Goal: Information Seeking & Learning: Learn about a topic

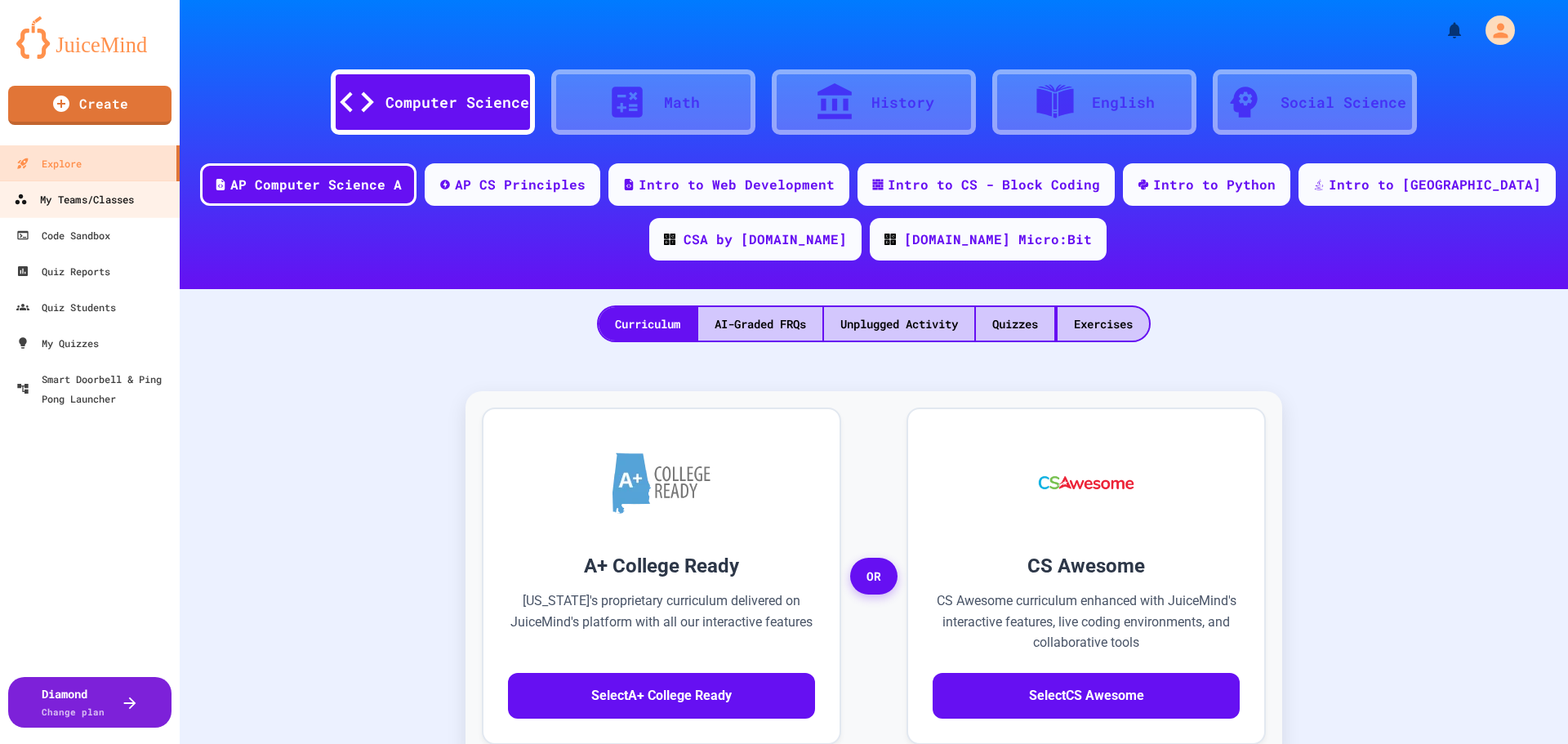
click at [148, 200] on link "My Teams/Classes" at bounding box center [90, 198] width 185 height 37
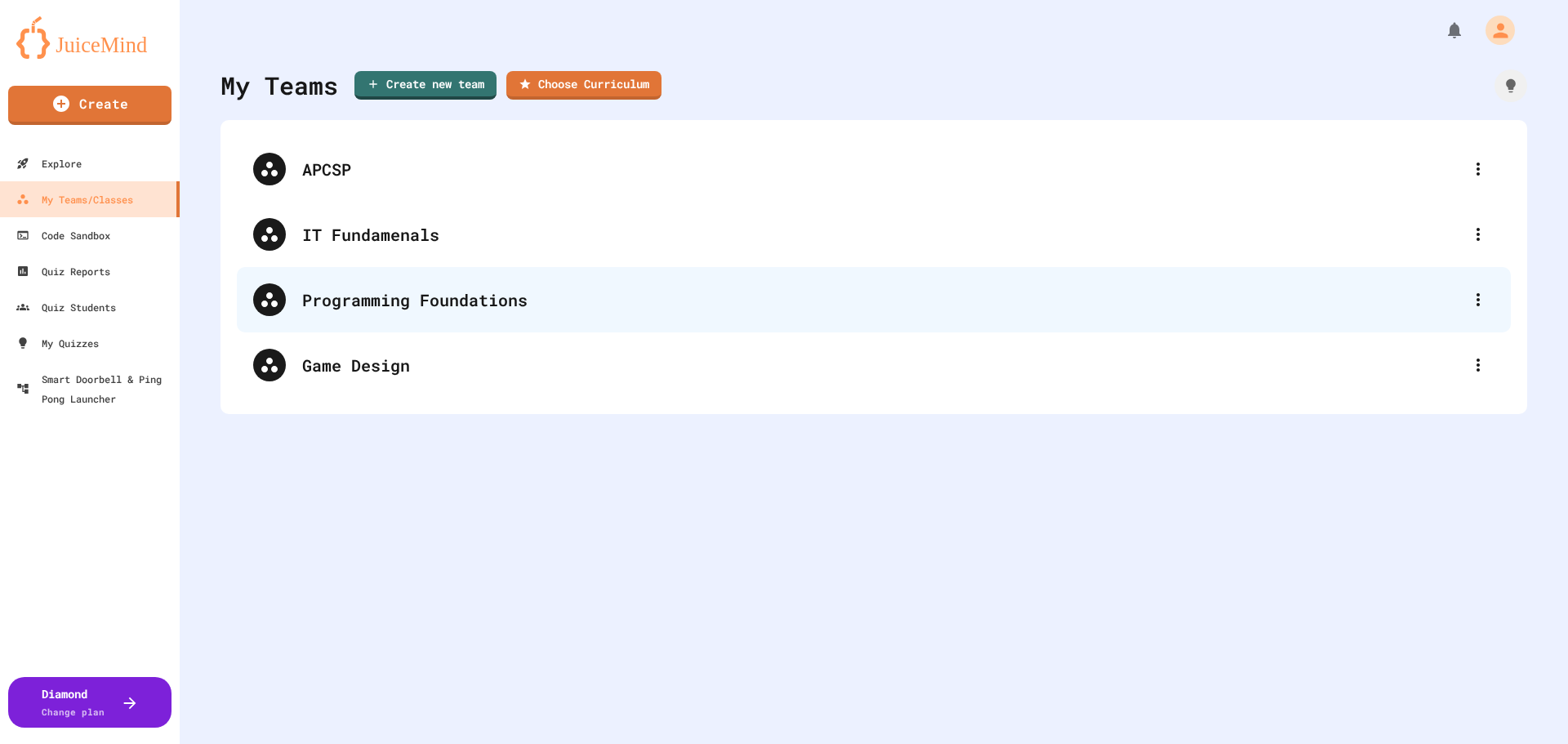
click at [571, 302] on div "Programming Foundations" at bounding box center [881, 300] width 1159 height 25
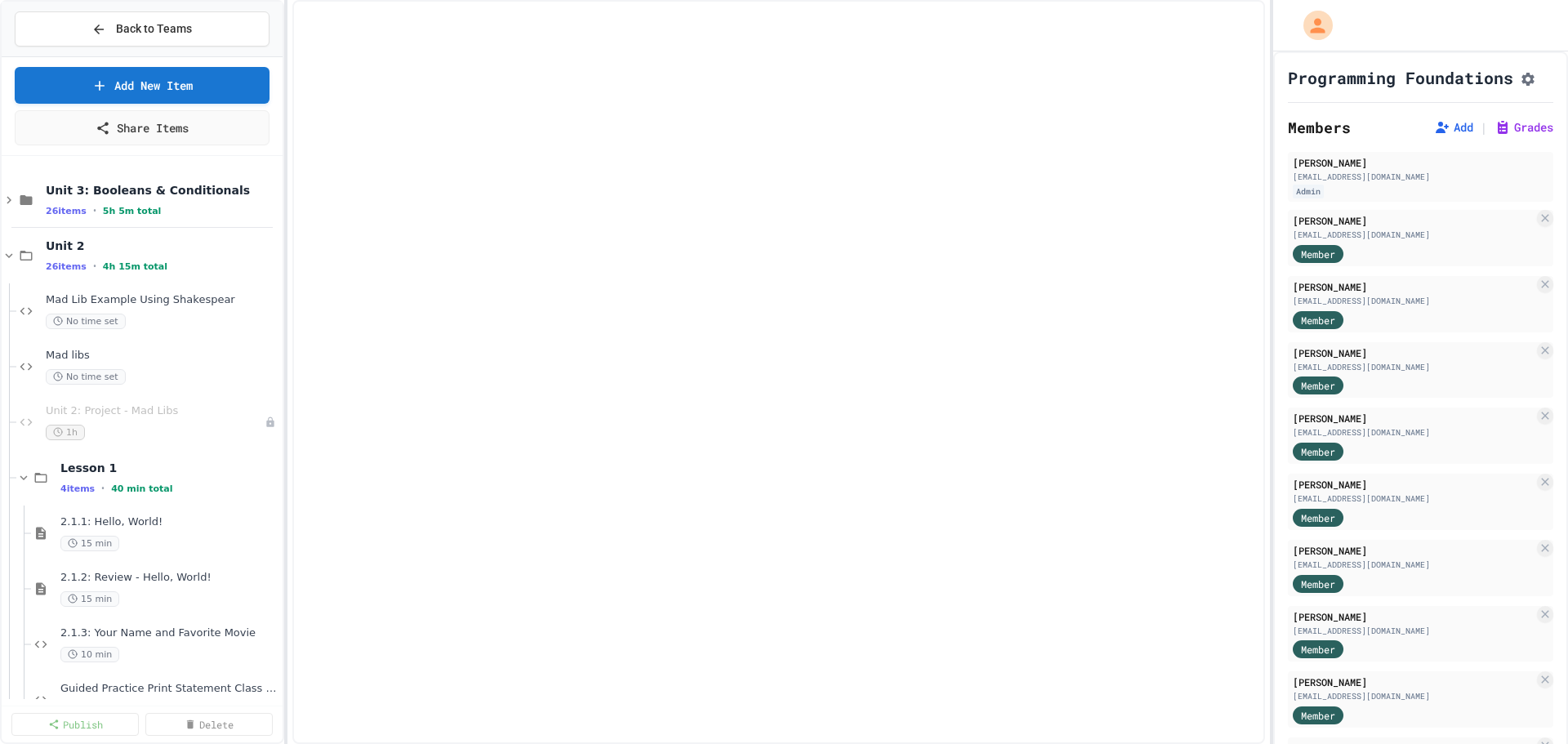
select select "***"
select select "*******"
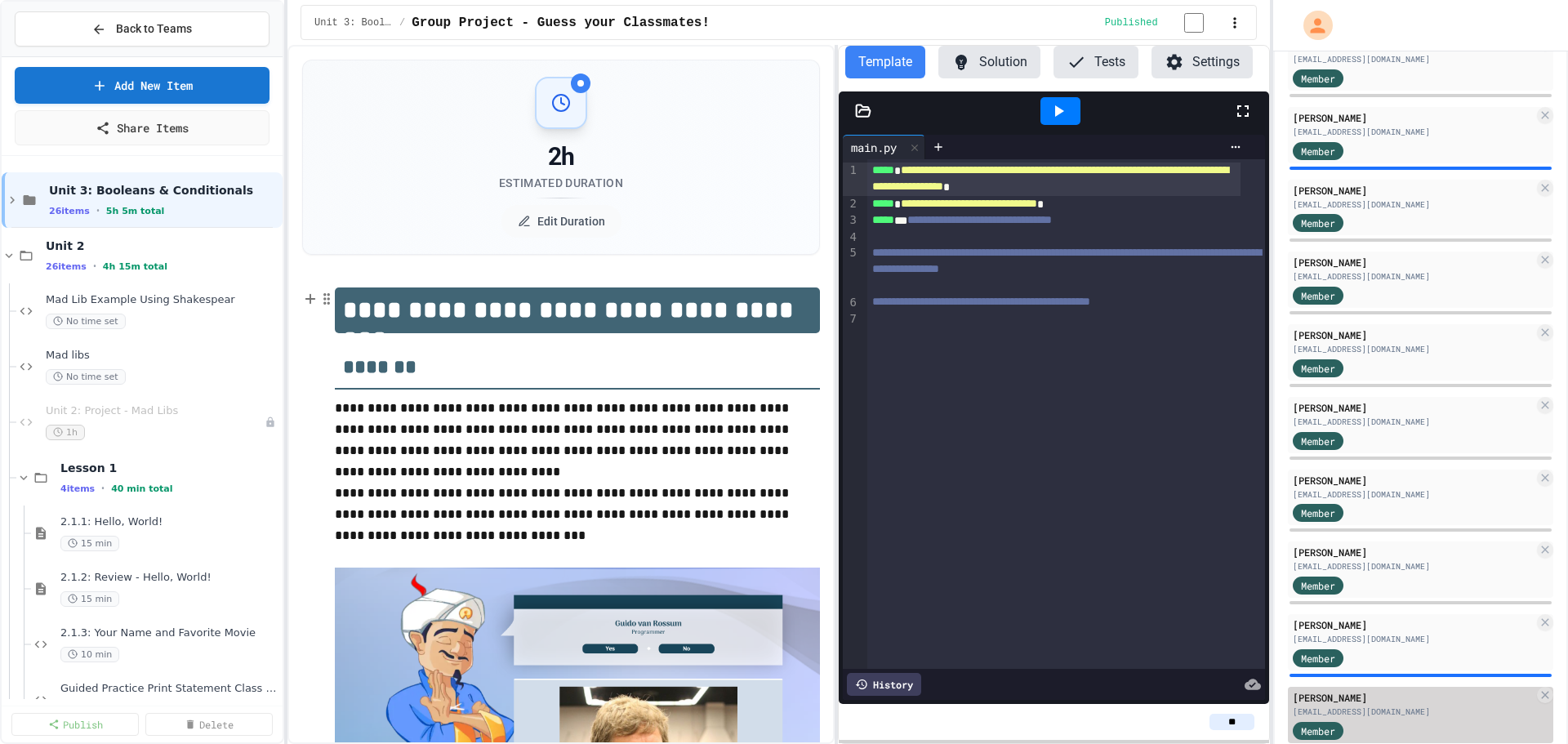
scroll to position [1326, 0]
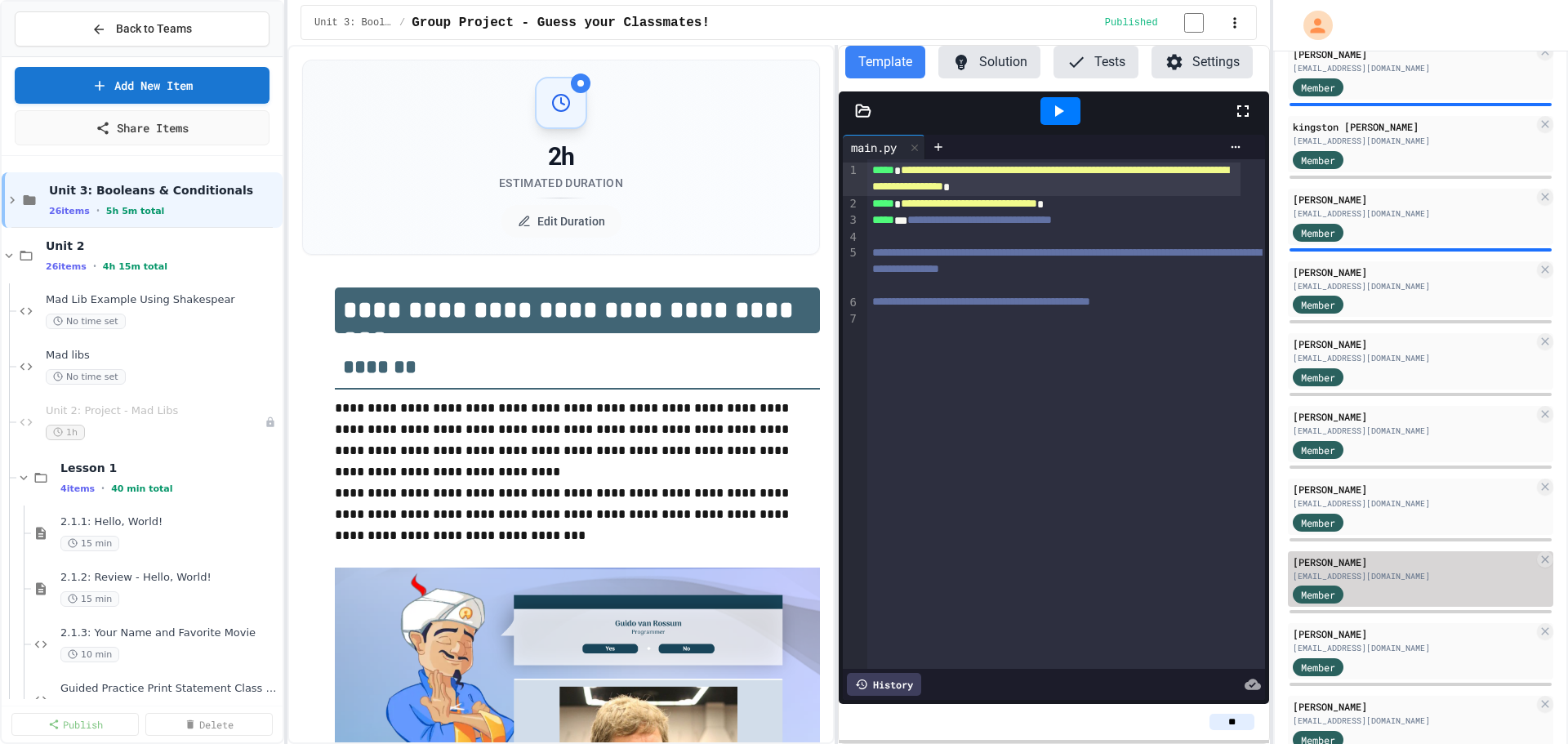
click at [1400, 569] on div "[PERSON_NAME]" at bounding box center [1412, 561] width 240 height 15
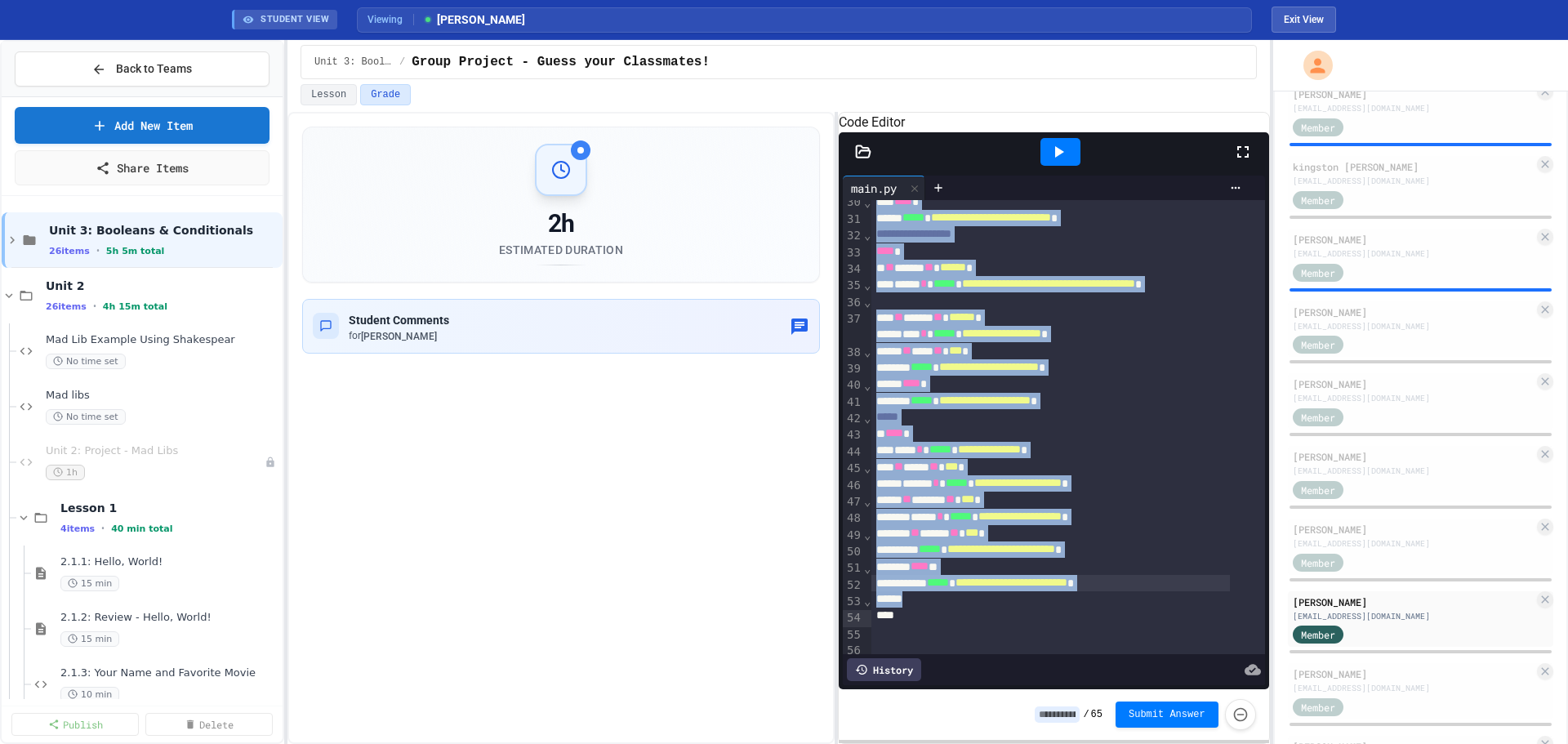
scroll to position [674, 0]
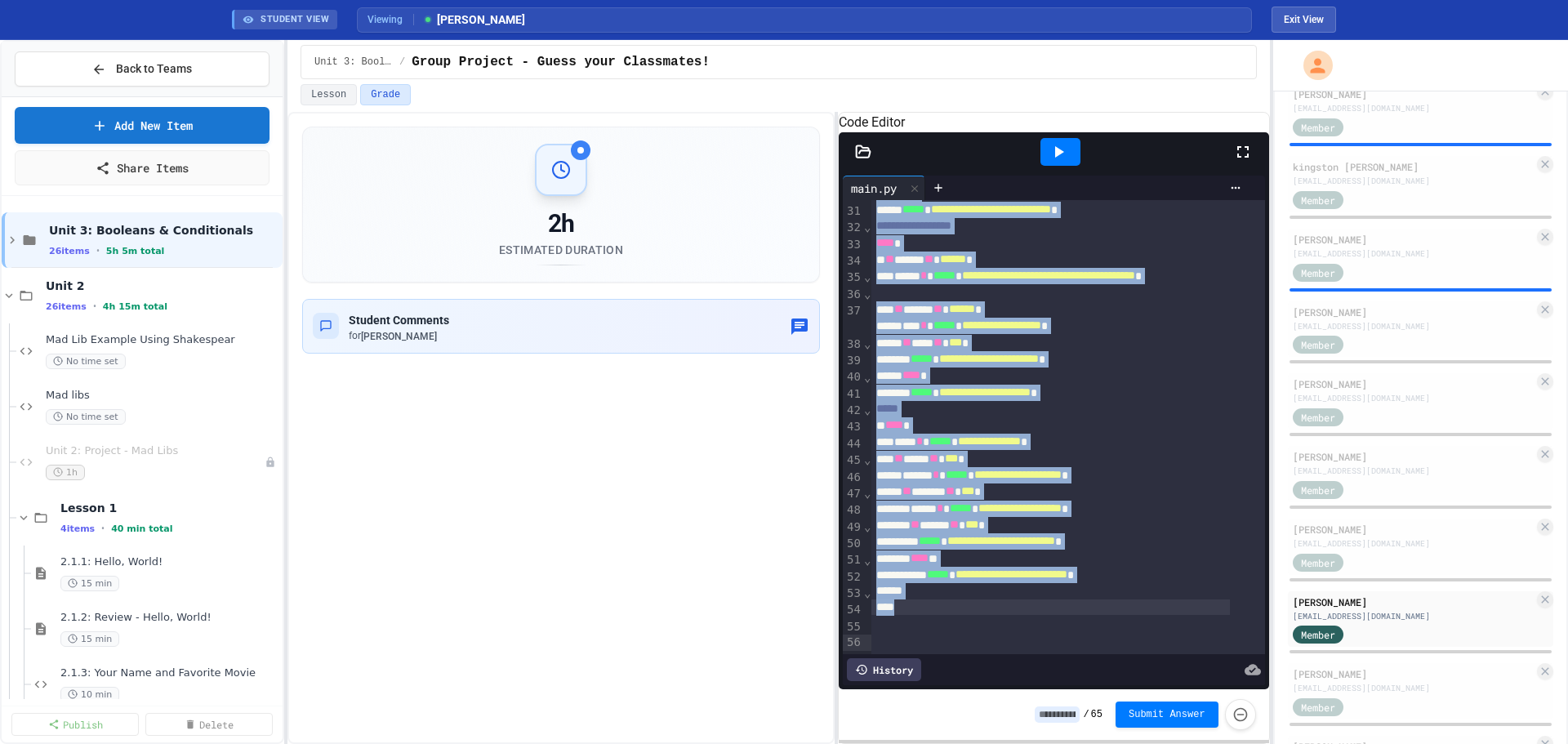
drag, startPoint x: 874, startPoint y: 229, endPoint x: 1111, endPoint y: 644, distance: 477.9
click at [1111, 644] on div "**********" at bounding box center [1054, 442] width 422 height 485
copy div "**********"
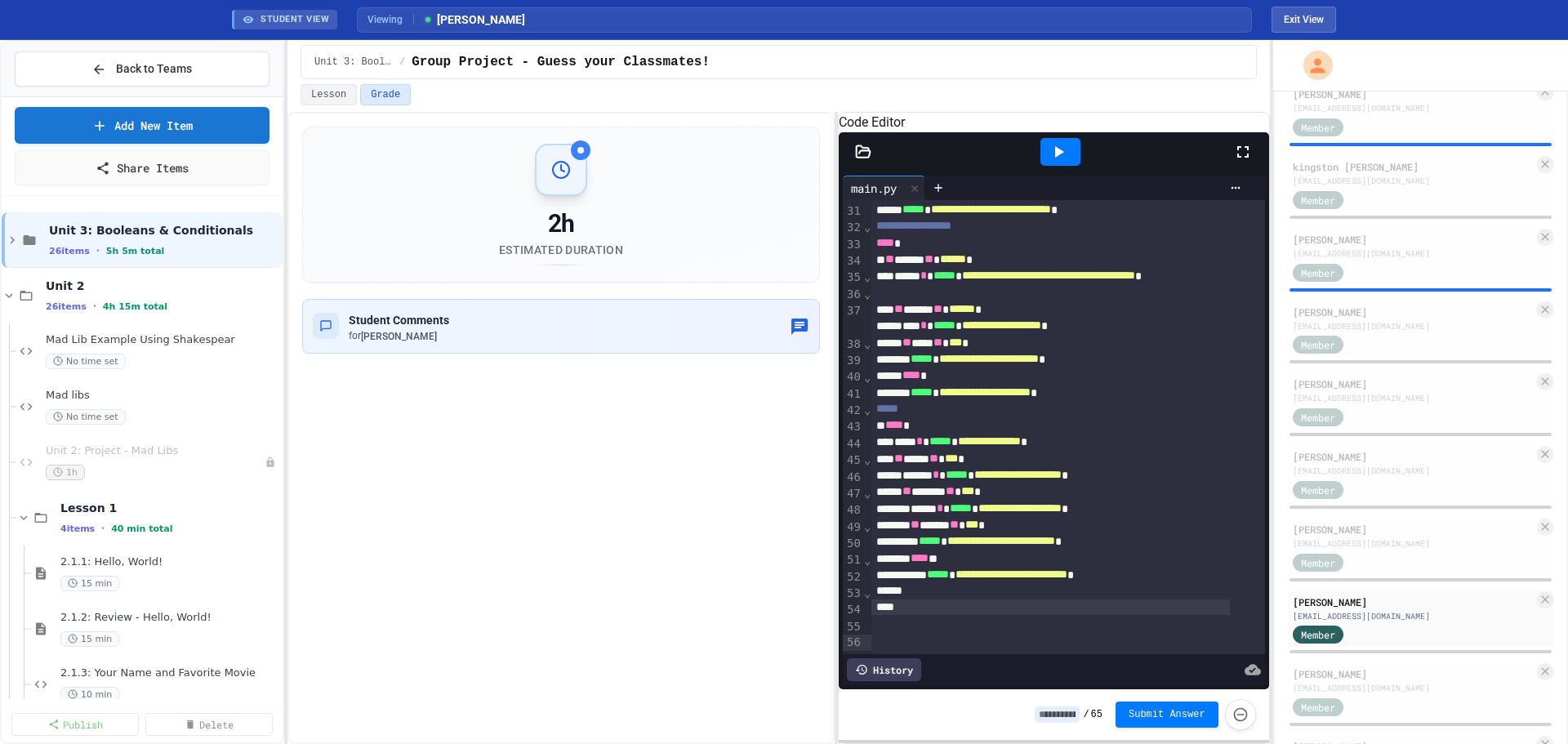
click at [1143, 610] on div at bounding box center [1050, 607] width 357 height 17
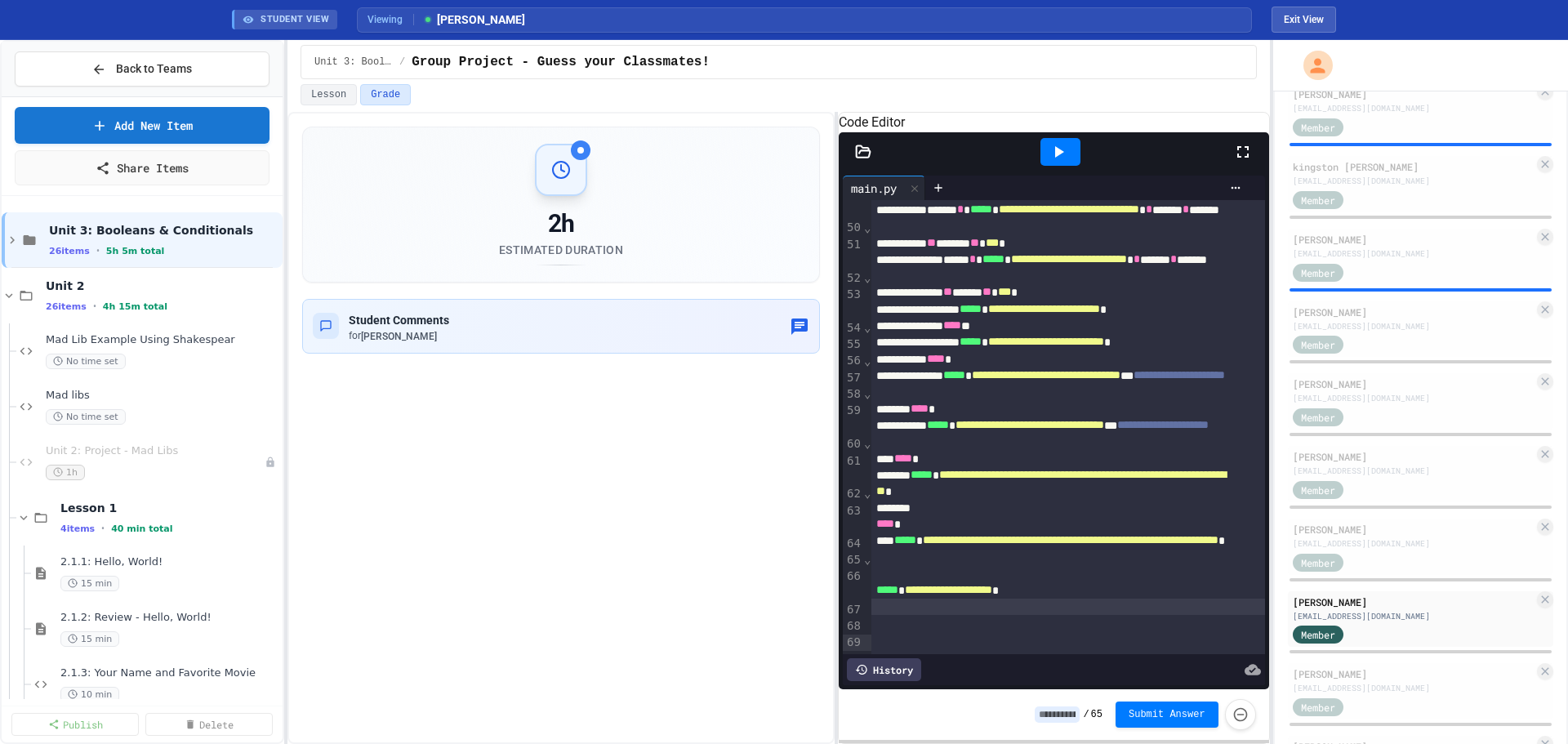
scroll to position [1138, 0]
click at [1063, 161] on icon at bounding box center [1059, 152] width 20 height 20
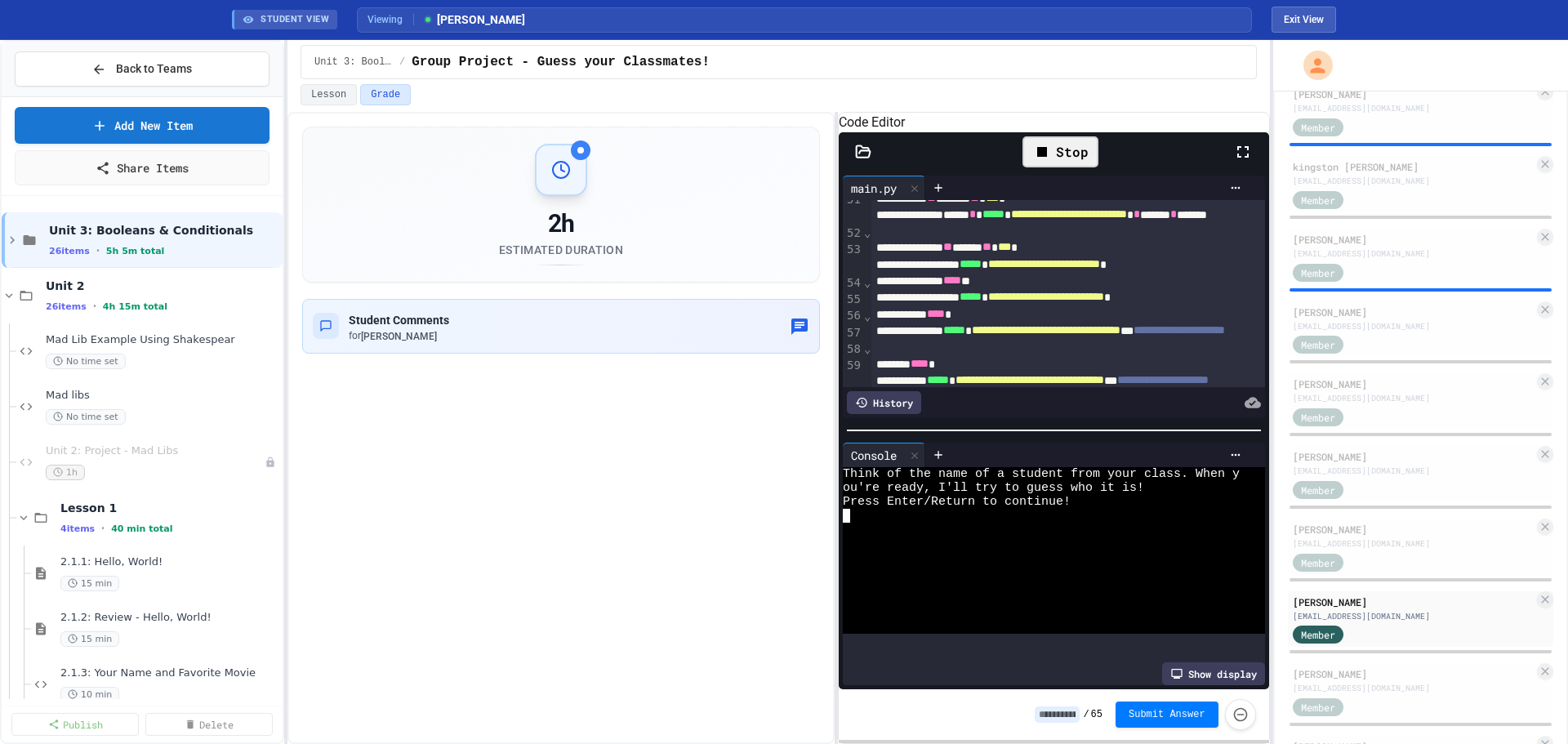
click at [1084, 536] on div at bounding box center [1041, 529] width 397 height 14
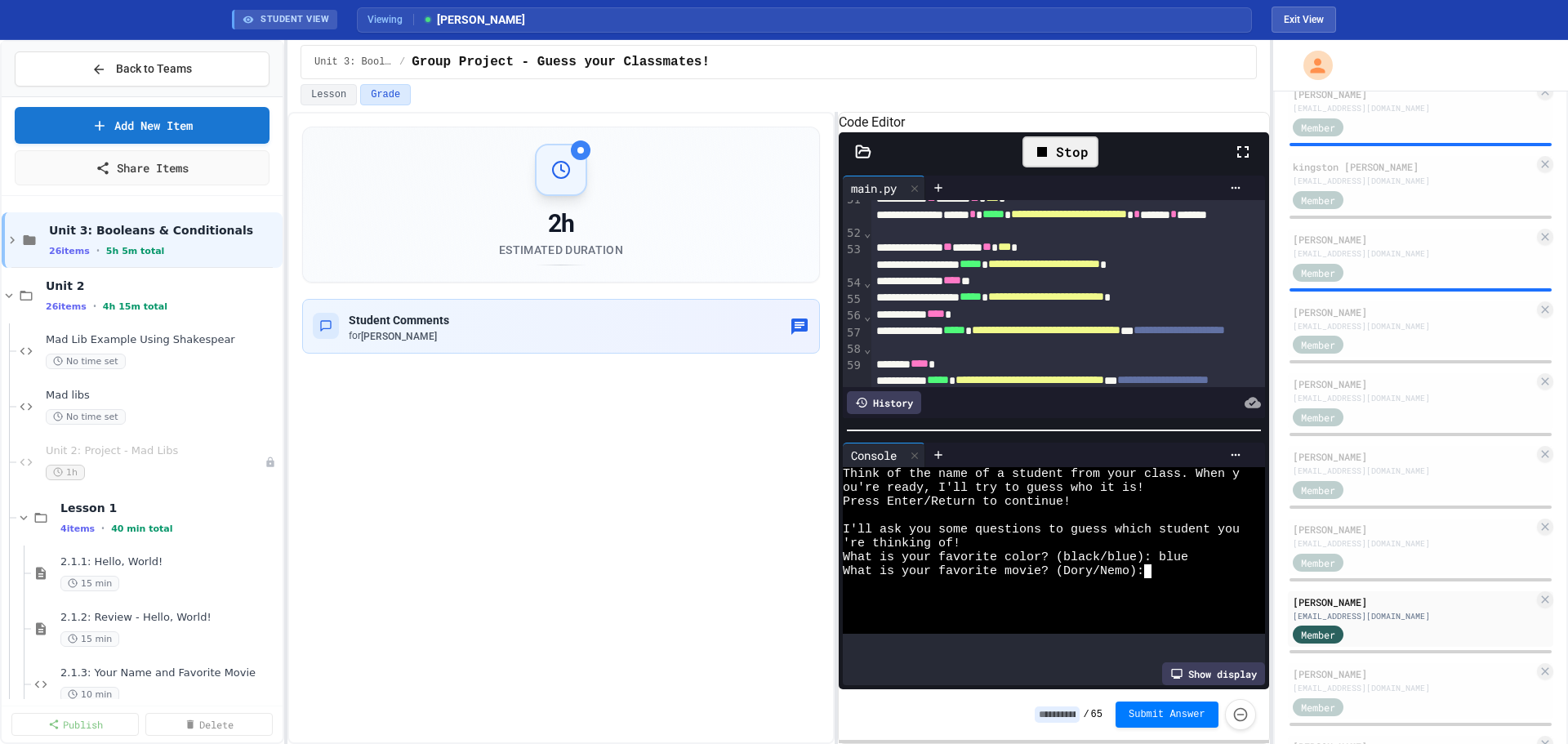
type textarea "*"
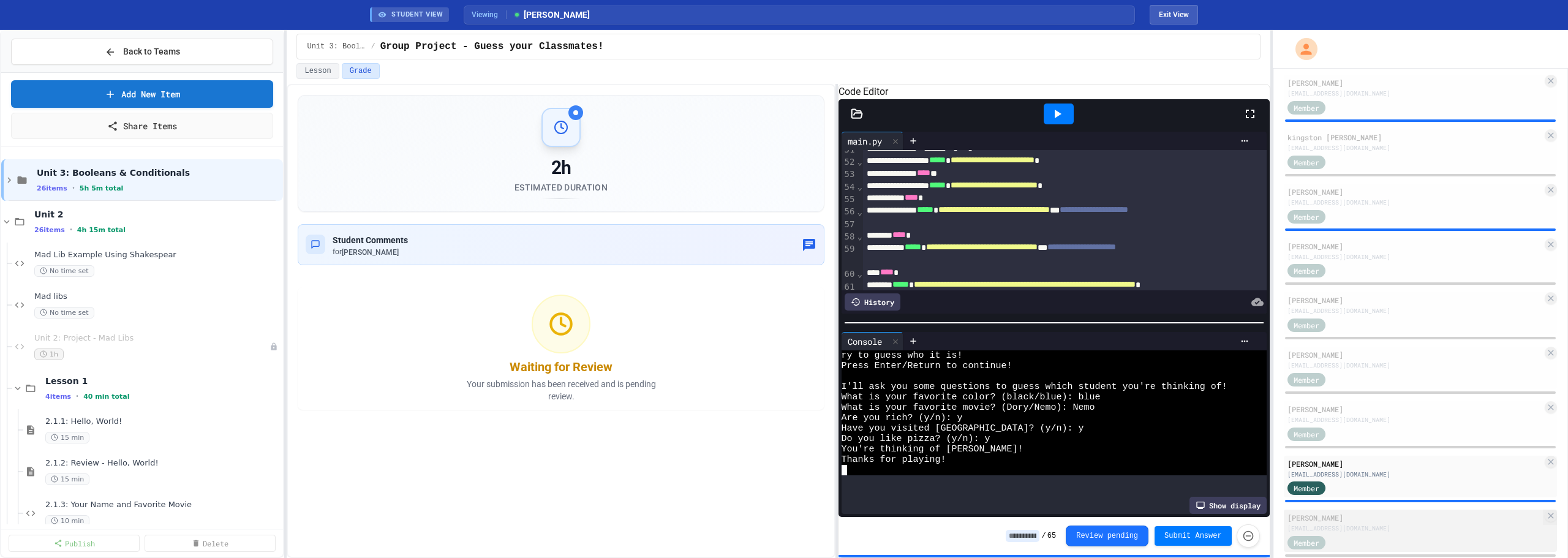
scroll to position [10, 0]
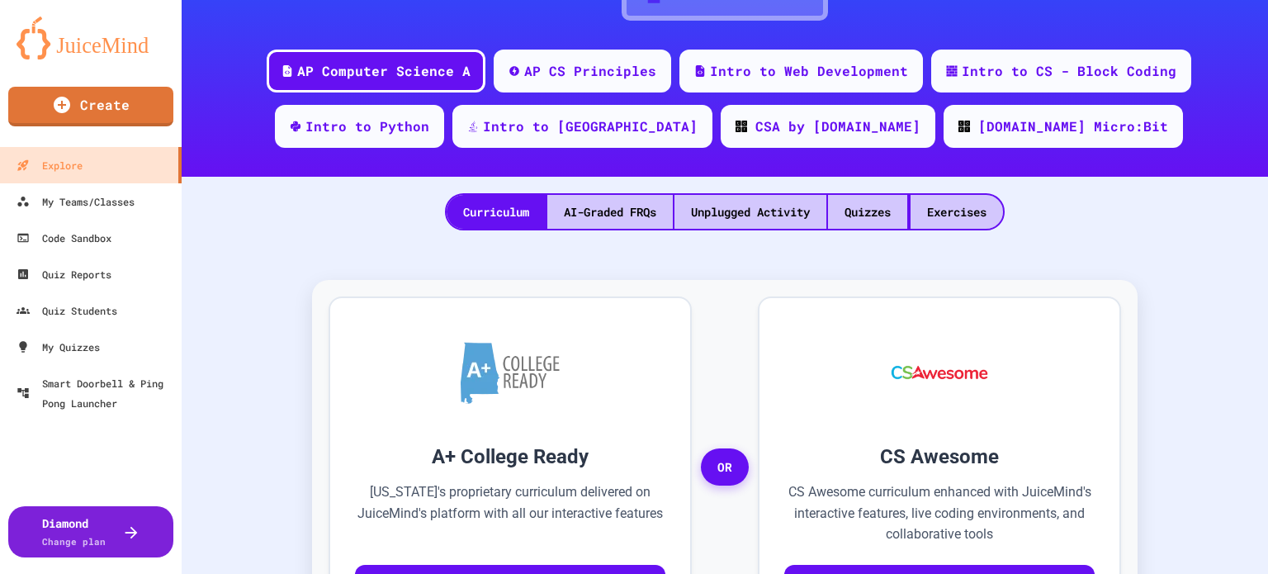
scroll to position [201, 0]
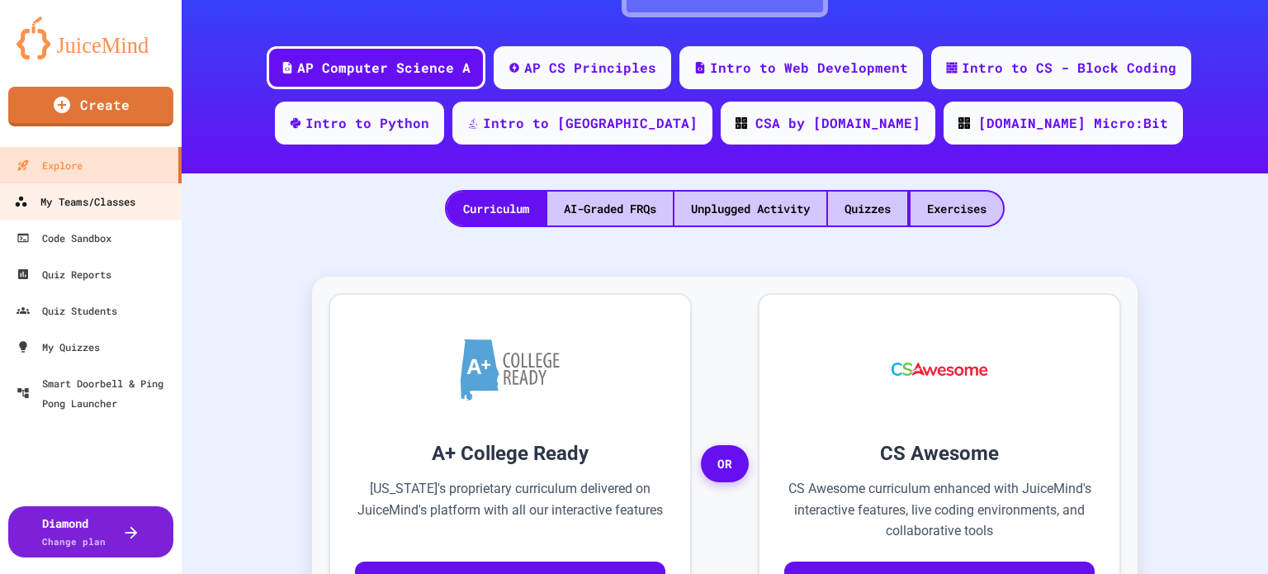
click at [106, 203] on div "My Teams/Classes" at bounding box center [74, 201] width 121 height 21
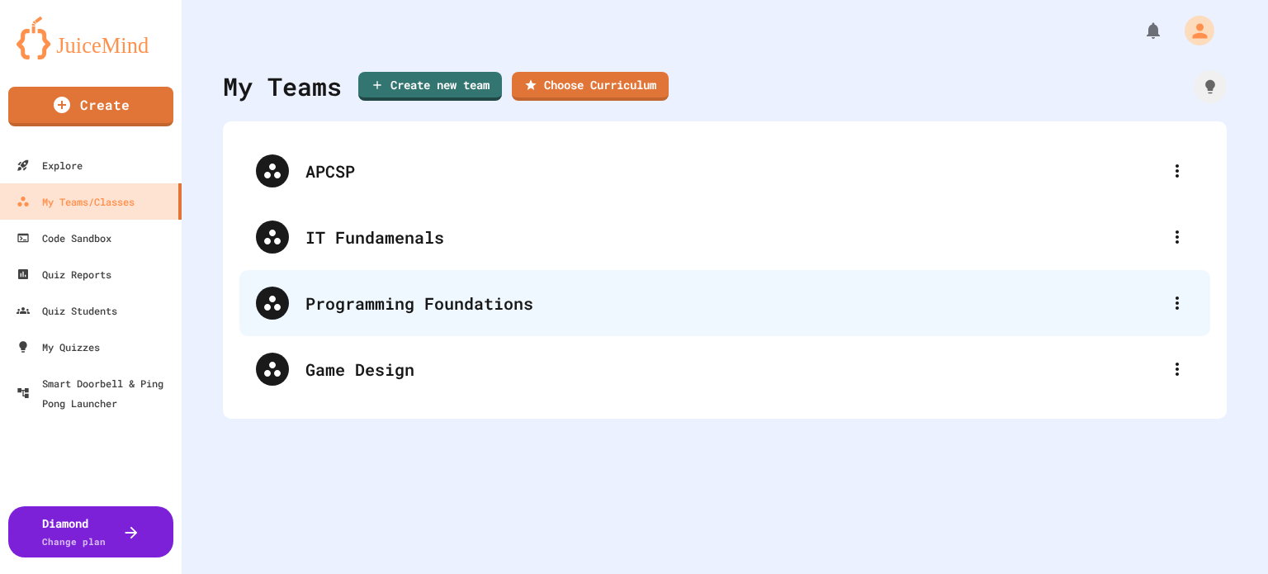
click at [415, 296] on div "Programming Foundations" at bounding box center [732, 303] width 855 height 25
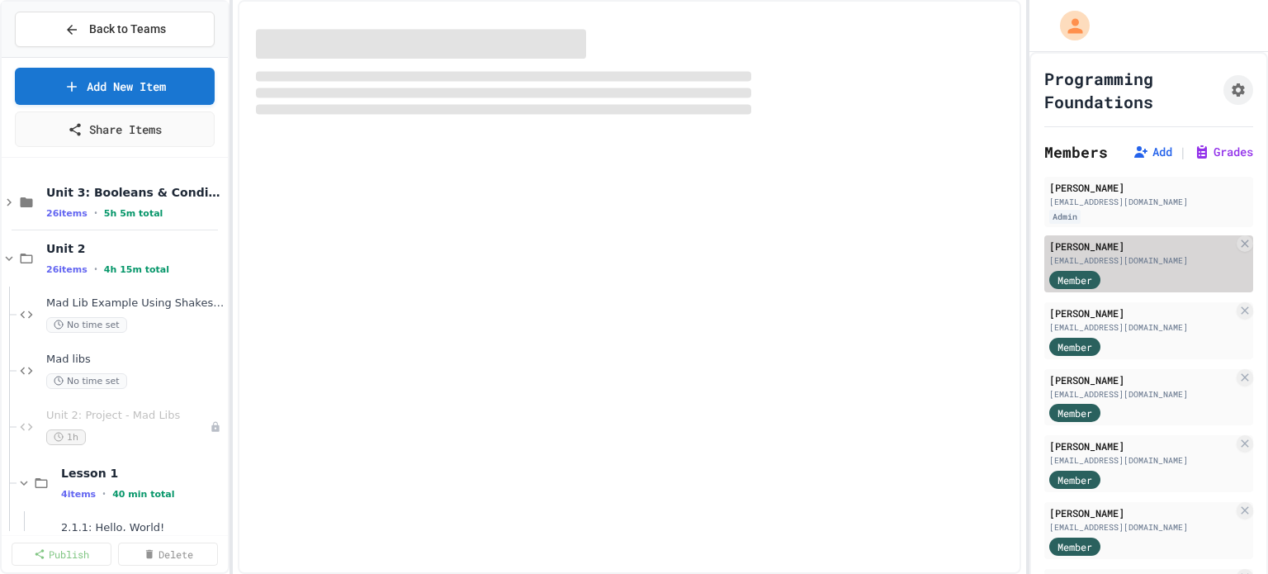
select select "***"
select select "*******"
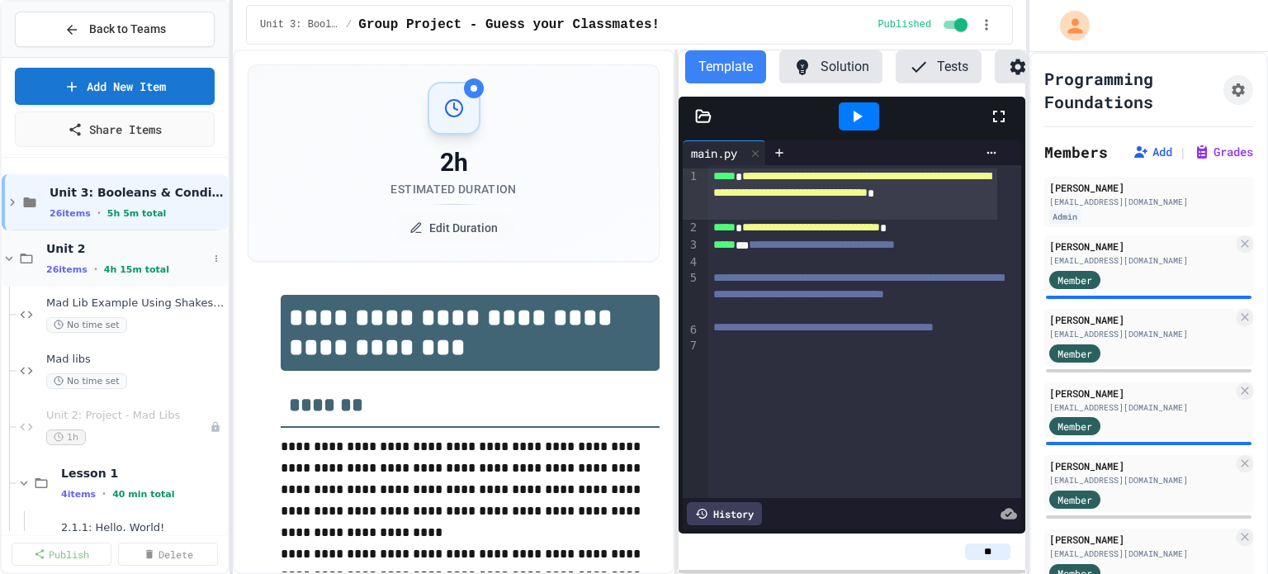
click at [68, 253] on span "Unit 2" at bounding box center [127, 248] width 162 height 15
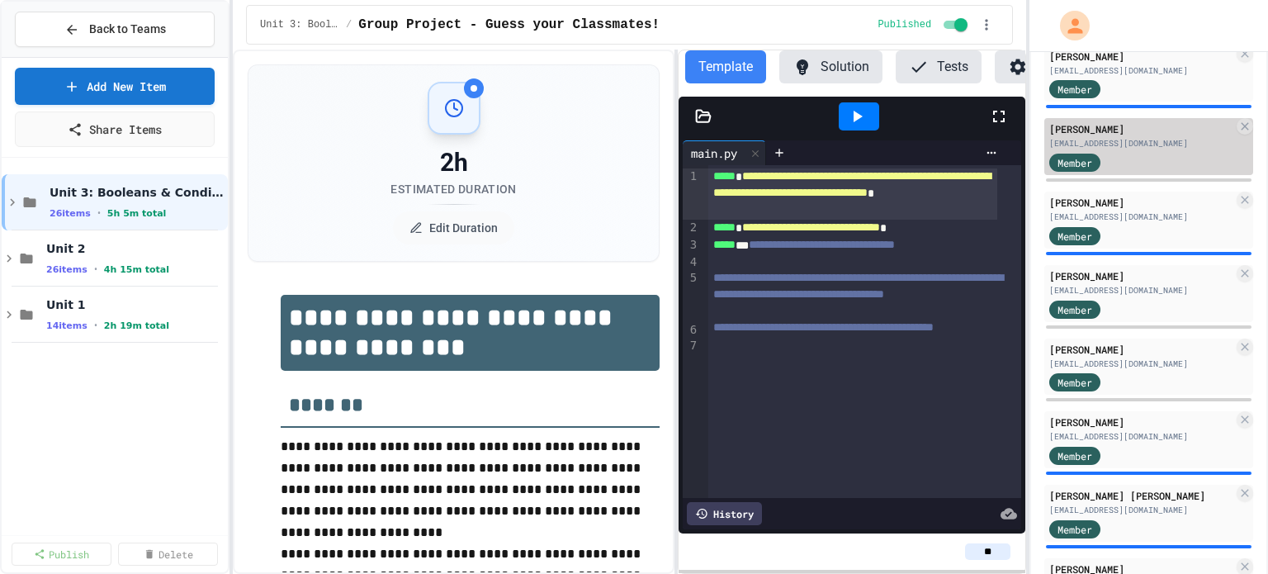
scroll to position [399, 0]
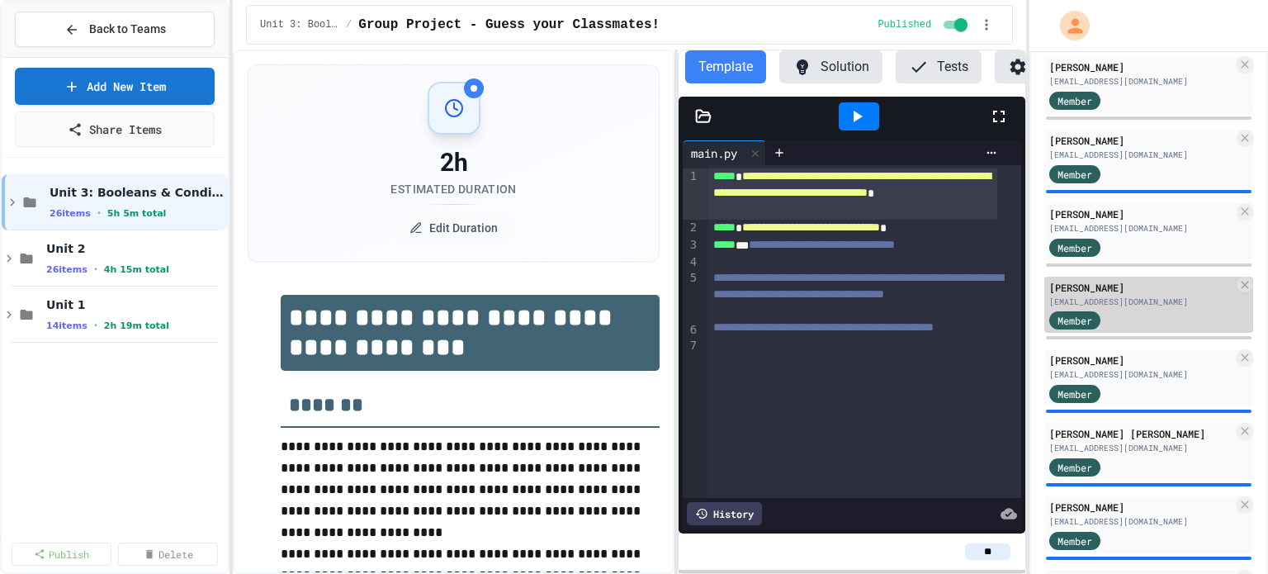
click at [1124, 319] on div "Member" at bounding box center [1090, 319] width 83 height 21
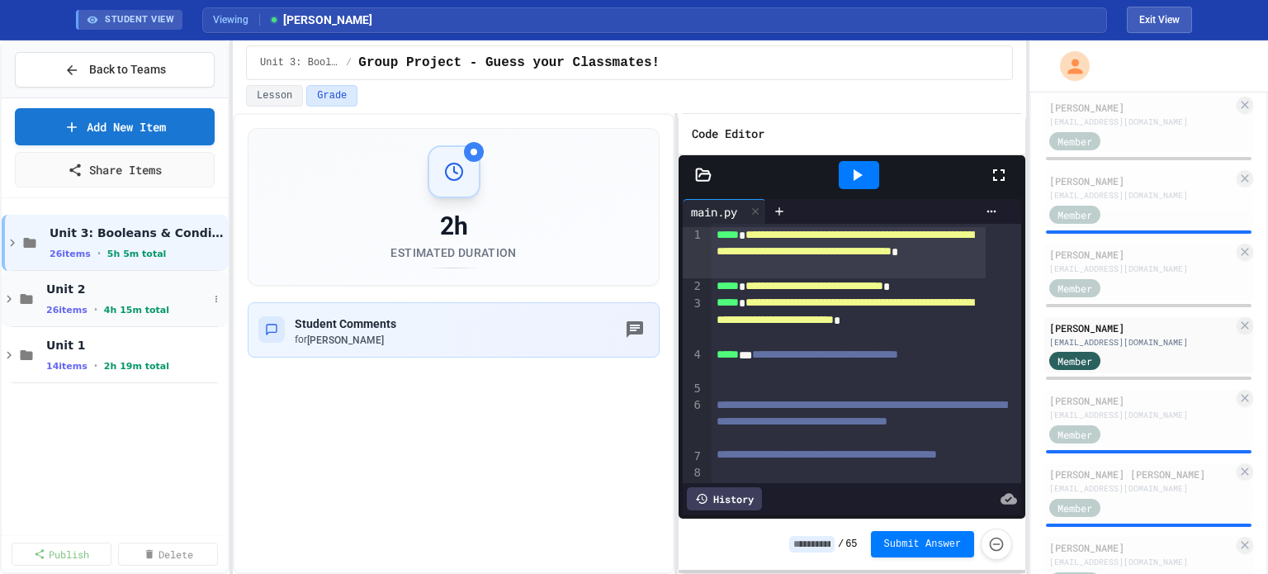
click at [14, 293] on icon at bounding box center [9, 298] width 15 height 15
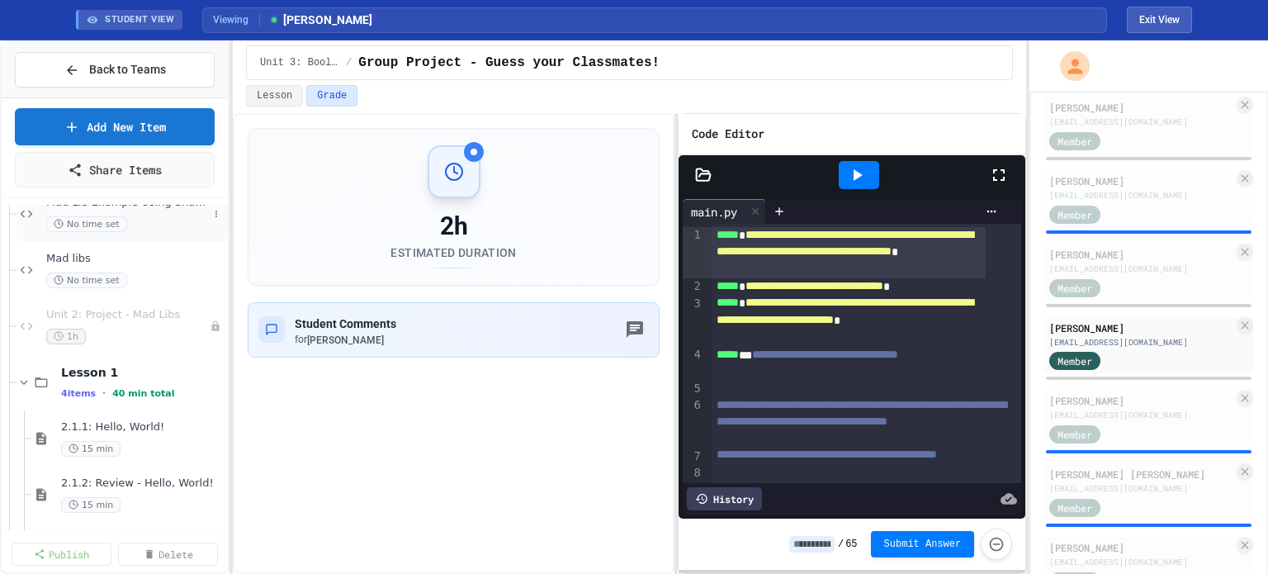
scroll to position [142, 0]
click at [116, 376] on span "Lesson 1" at bounding box center [142, 371] width 163 height 15
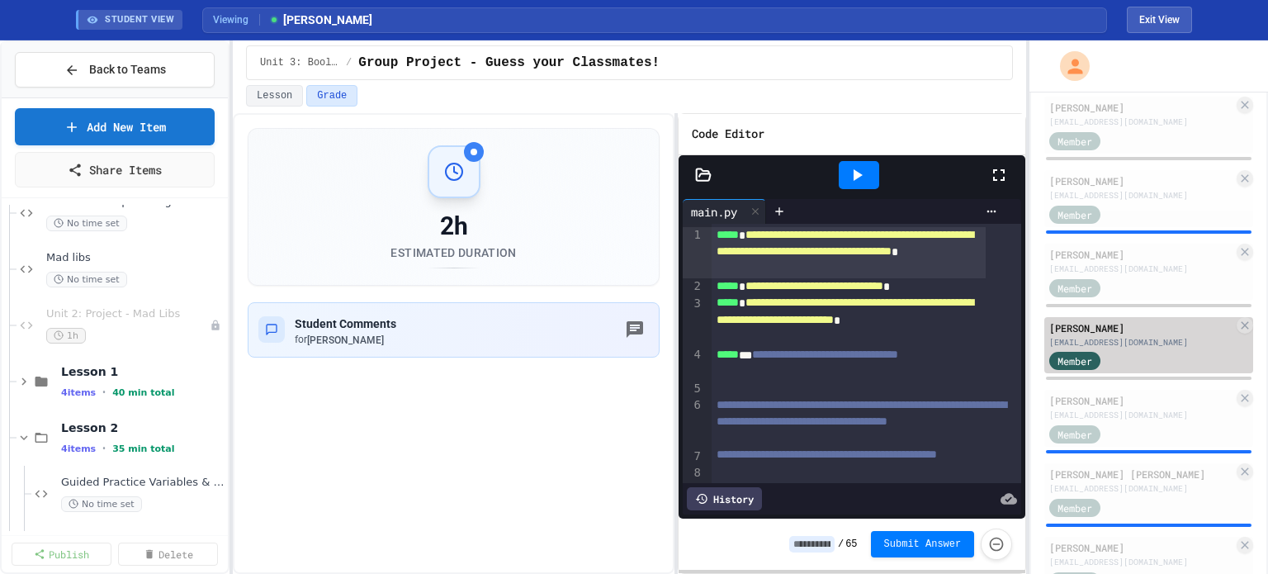
drag, startPoint x: 1129, startPoint y: 339, endPoint x: 1141, endPoint y: 364, distance: 27.7
click at [1141, 364] on div "Member" at bounding box center [1141, 360] width 184 height 21
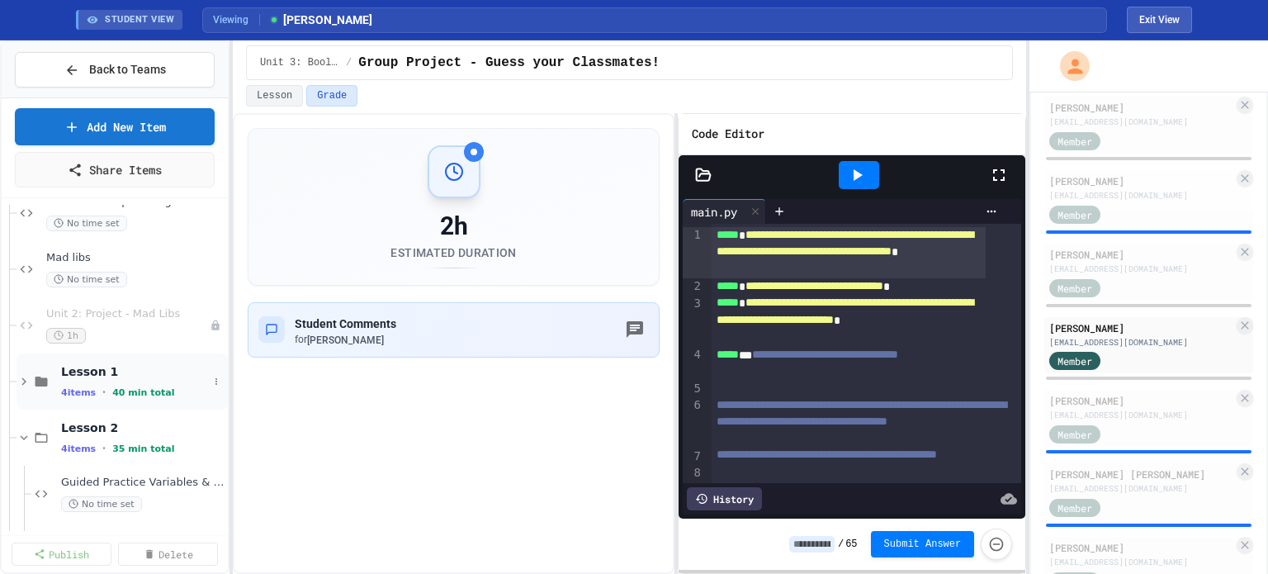
click at [23, 378] on icon at bounding box center [23, 381] width 5 height 7
click at [115, 440] on div "15 min" at bounding box center [134, 448] width 147 height 16
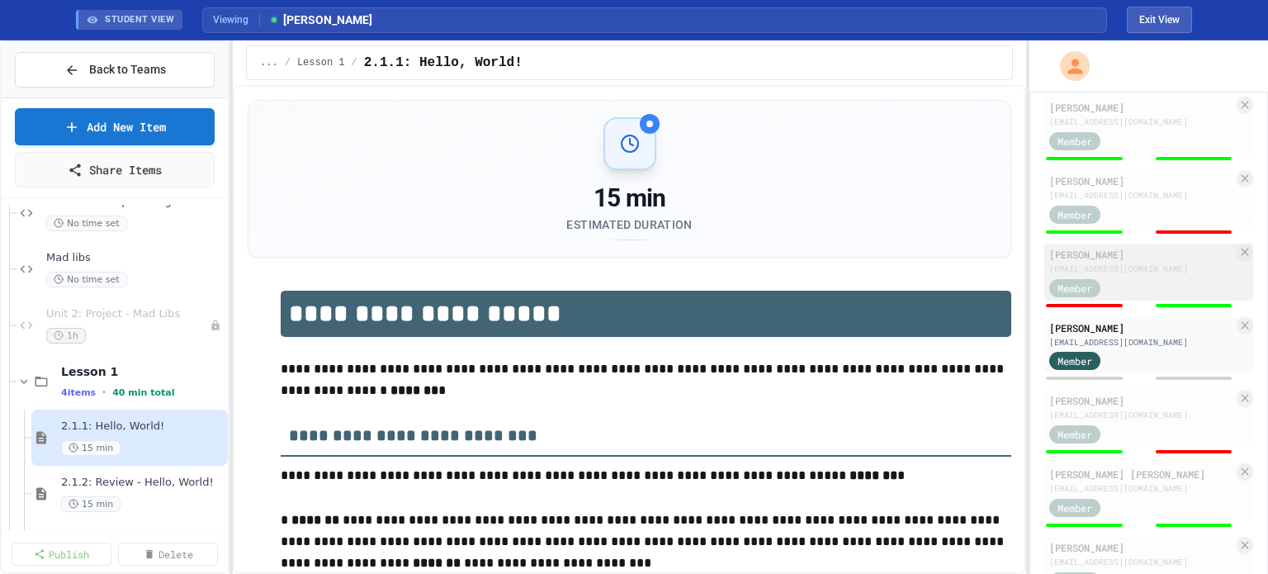
click at [1132, 262] on div "[EMAIL_ADDRESS][DOMAIN_NAME]" at bounding box center [1141, 268] width 184 height 12
type input "*"
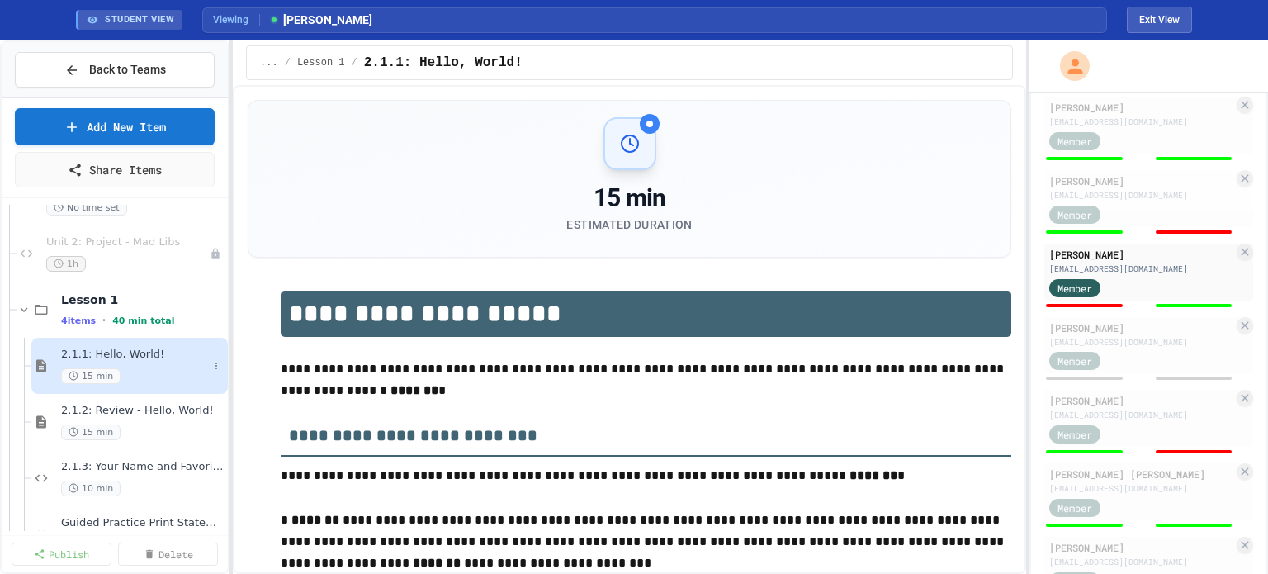
scroll to position [215, 0]
click at [154, 412] on span "2.1.2: Review - Hello, World!" at bounding box center [134, 410] width 147 height 14
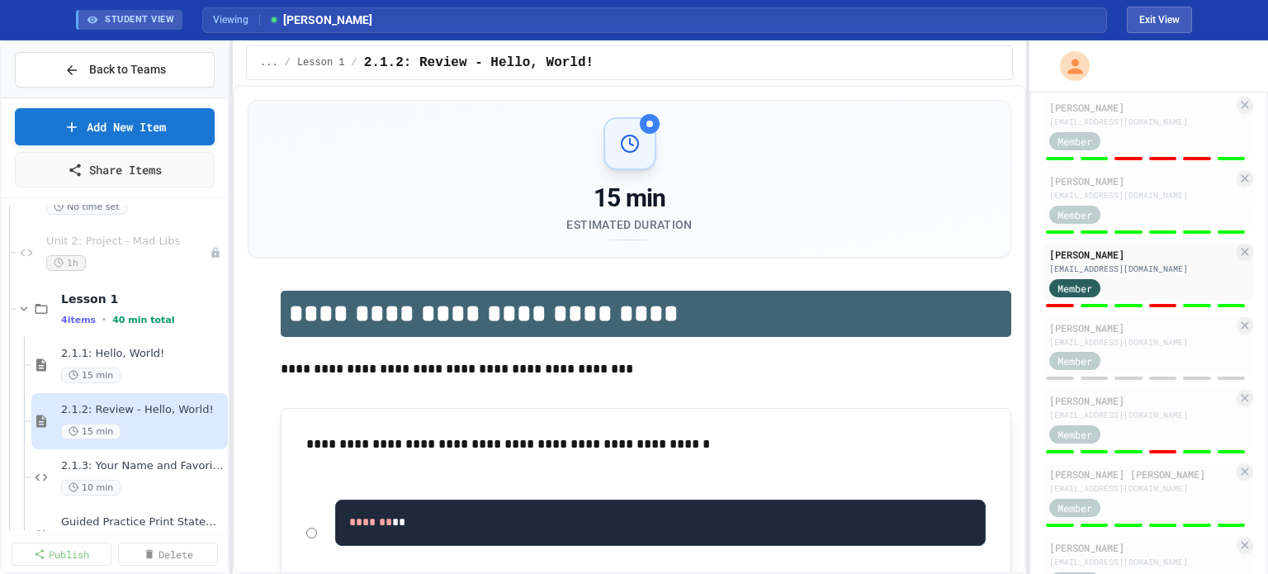
click at [1149, 306] on div at bounding box center [1162, 305] width 27 height 3
click at [129, 461] on span "2.1.3: Your Name and Favorite Movie" at bounding box center [134, 466] width 147 height 14
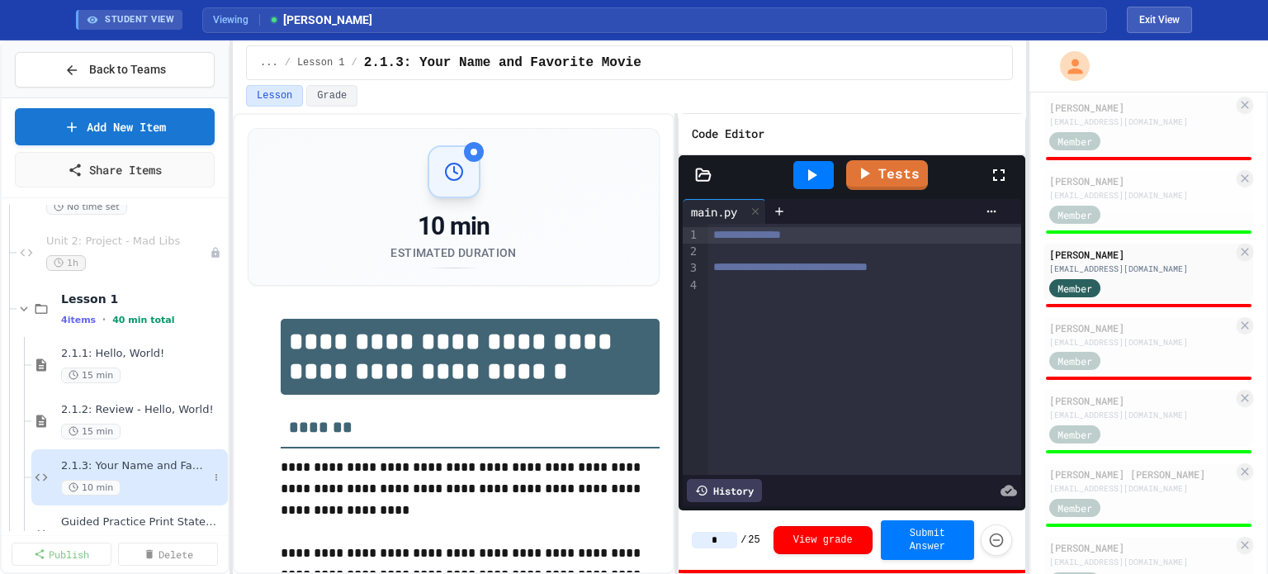
scroll to position [294, 0]
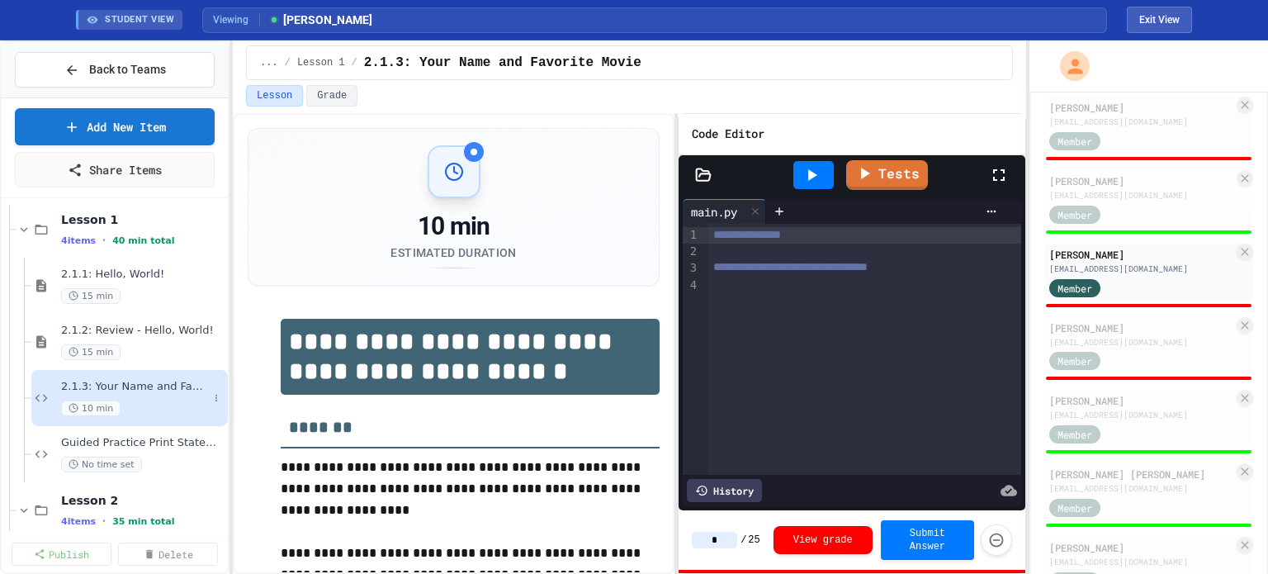
click at [125, 448] on div "Guided Practice Print Statement Class Review No time set" at bounding box center [142, 454] width 163 height 36
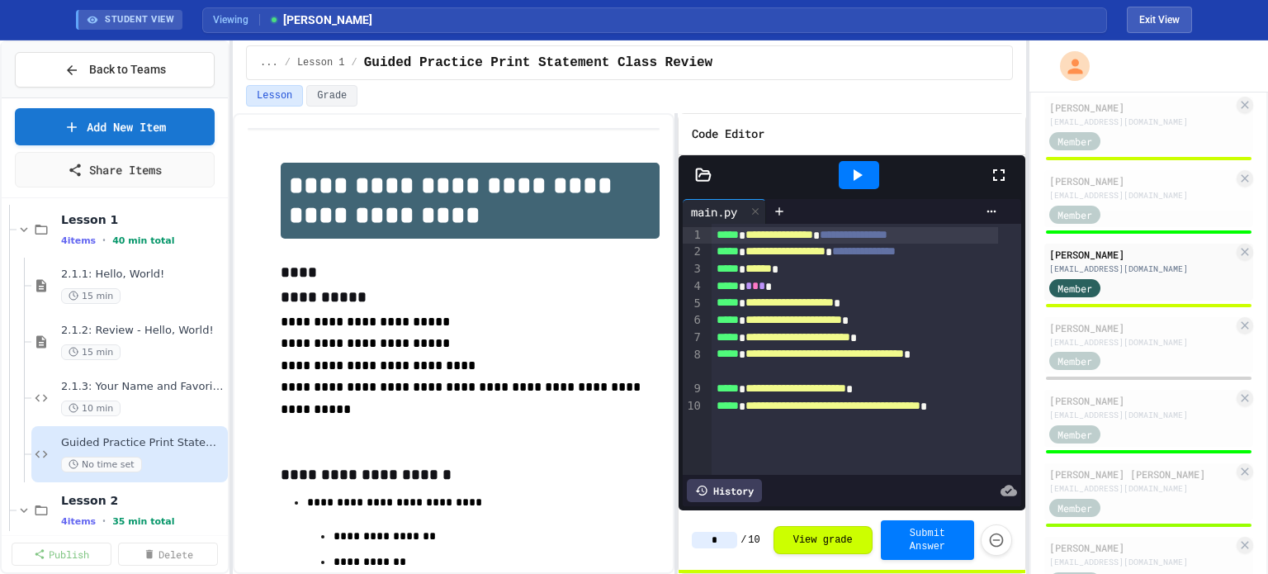
click at [725, 541] on input "*" at bounding box center [714, 540] width 45 height 17
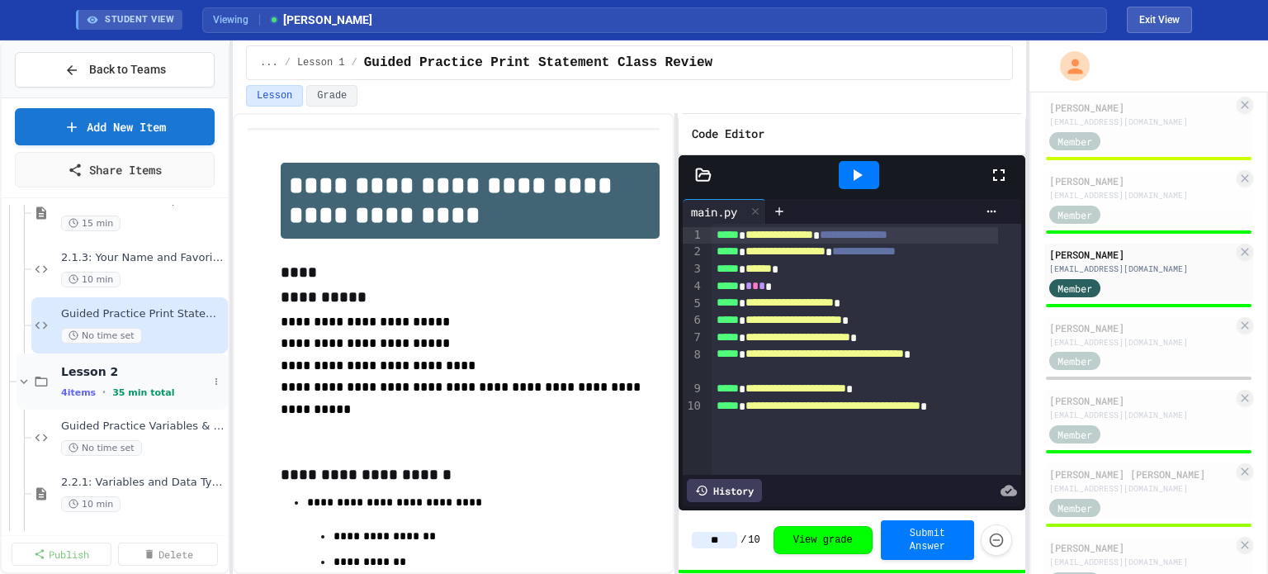
scroll to position [423, 0]
type input "**"
click at [25, 376] on icon at bounding box center [24, 381] width 15 height 15
click at [24, 379] on icon at bounding box center [23, 381] width 5 height 7
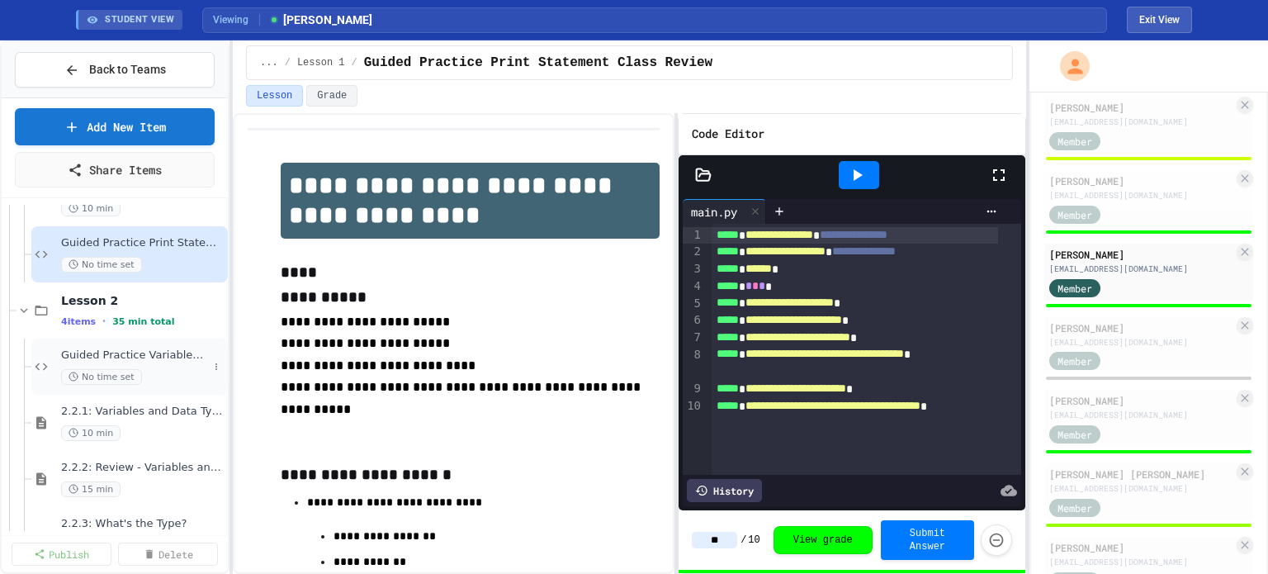
scroll to position [494, 0]
click at [125, 355] on span "Guided Practice Variables & Data Types" at bounding box center [134, 354] width 147 height 14
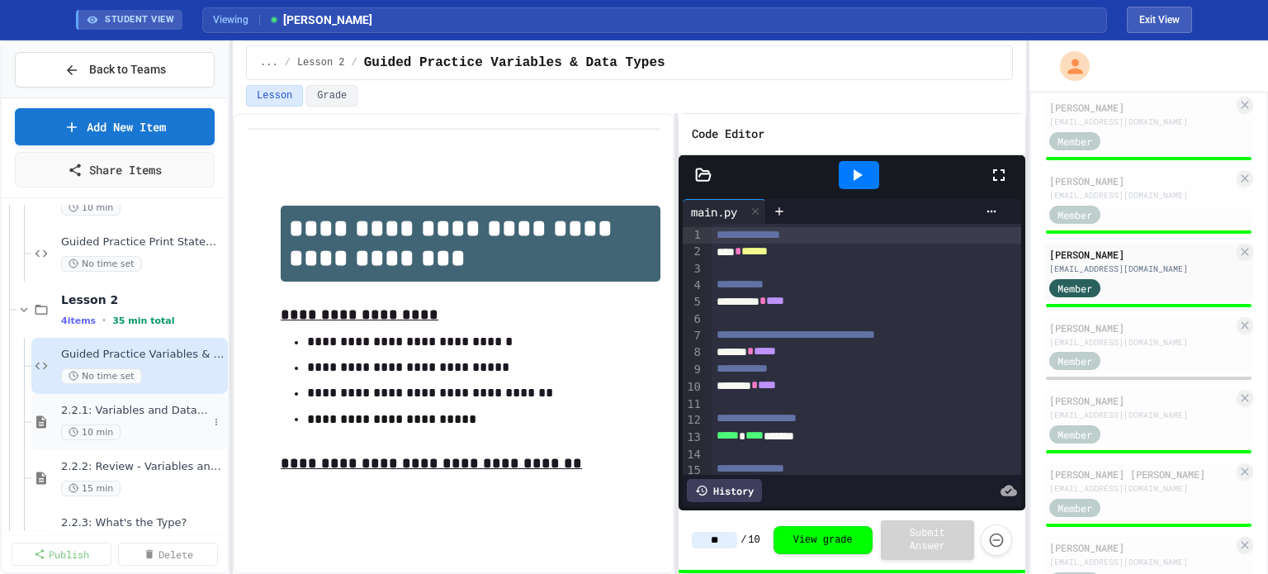
click at [96, 424] on span "10 min" at bounding box center [90, 432] width 59 height 16
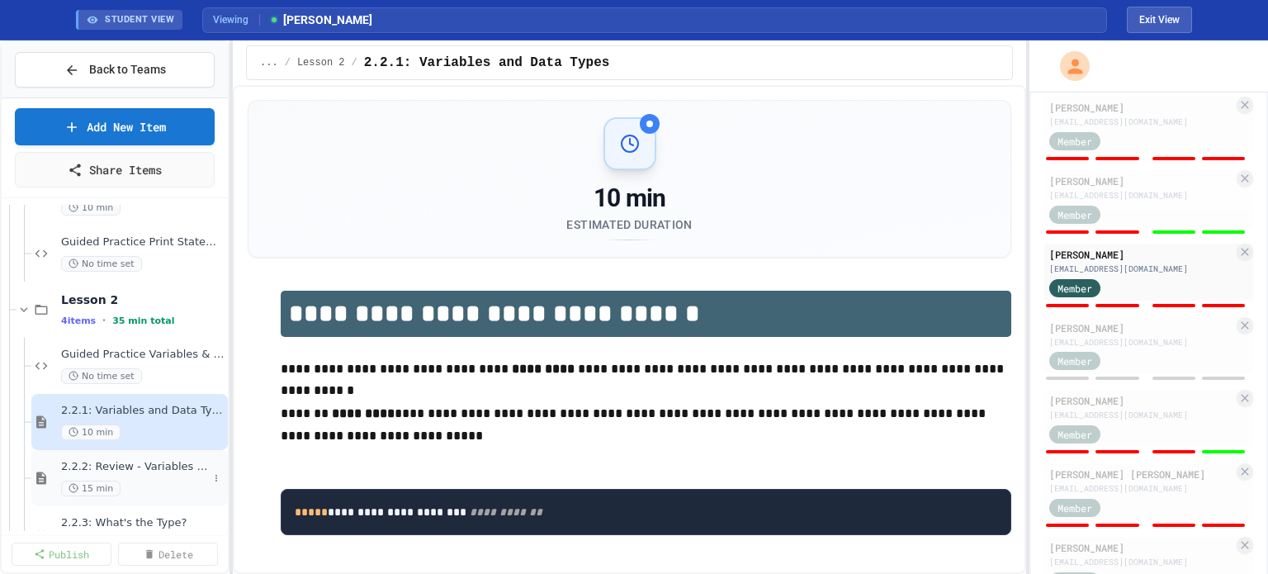
click at [126, 461] on span "2.2.2: Review - Variables and Data Types" at bounding box center [134, 467] width 147 height 14
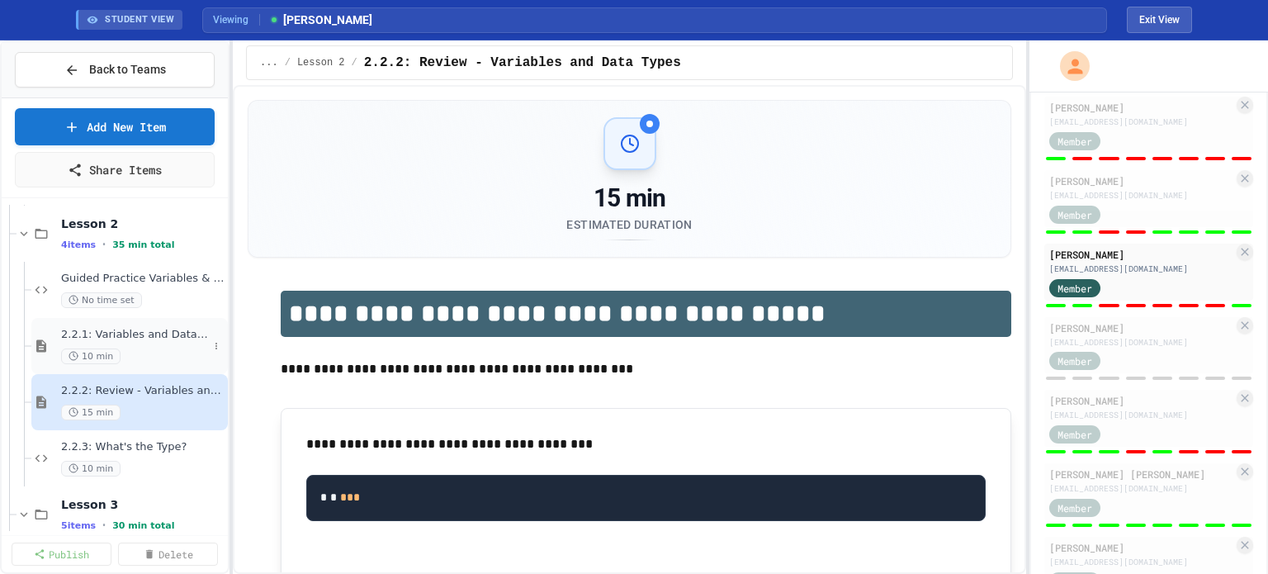
scroll to position [577, 0]
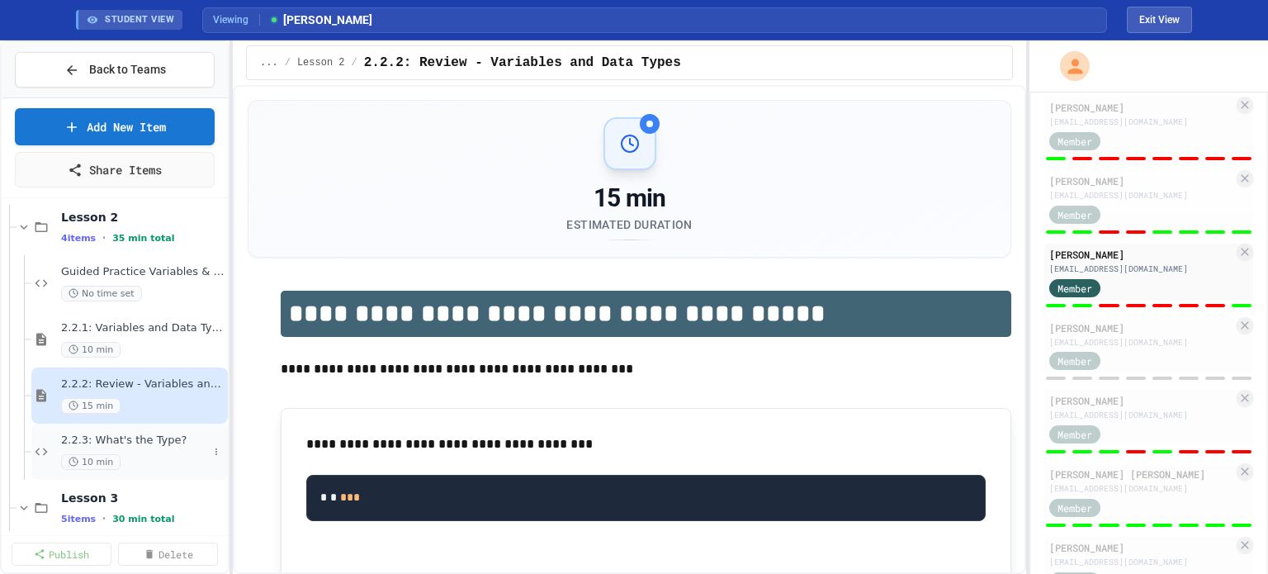
click at [129, 433] on span "2.2.3: What's the Type?" at bounding box center [134, 440] width 147 height 14
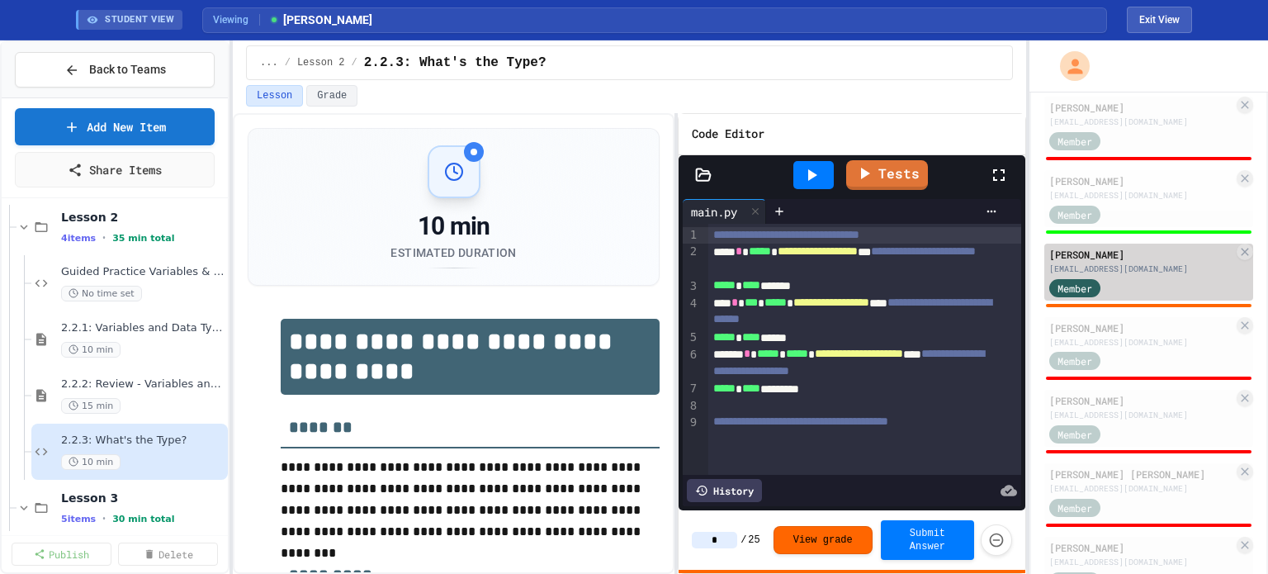
click at [1141, 286] on div "Member" at bounding box center [1141, 286] width 184 height 21
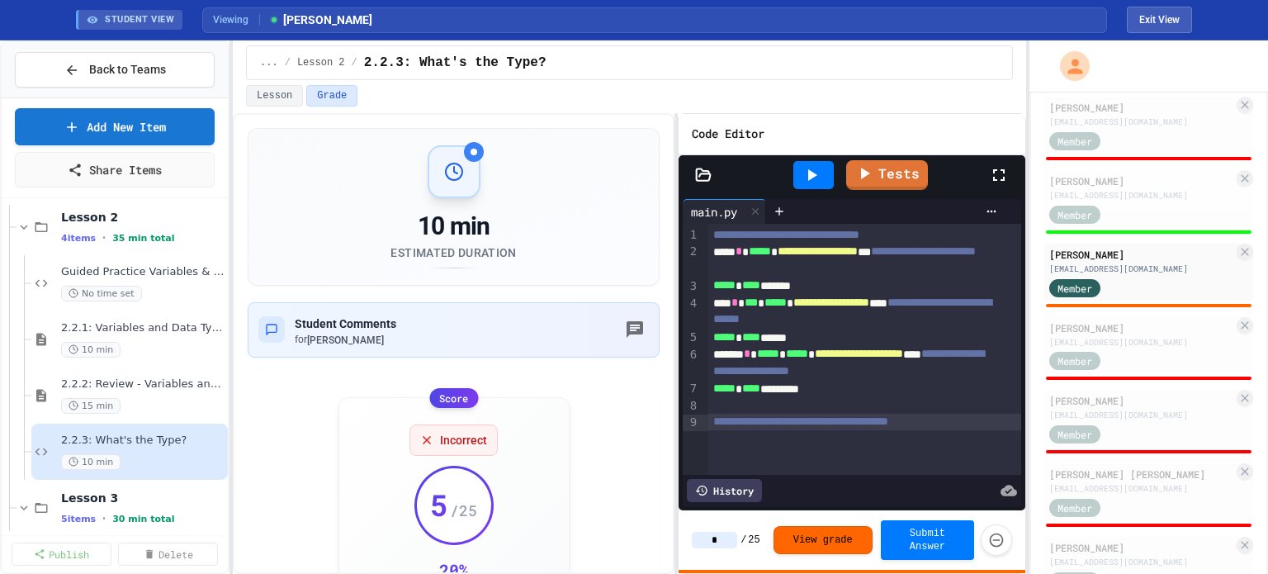
click at [739, 435] on div "**********" at bounding box center [865, 350] width 314 height 252
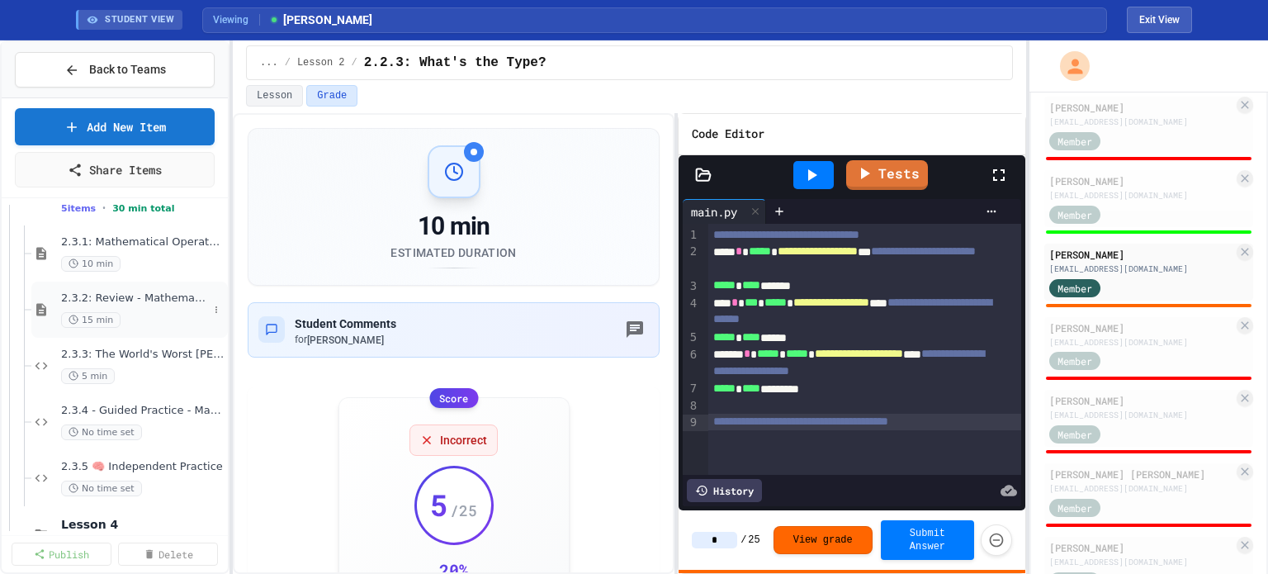
scroll to position [888, 0]
click at [116, 240] on span "2.3.1: Mathematical Operators" at bounding box center [134, 241] width 147 height 14
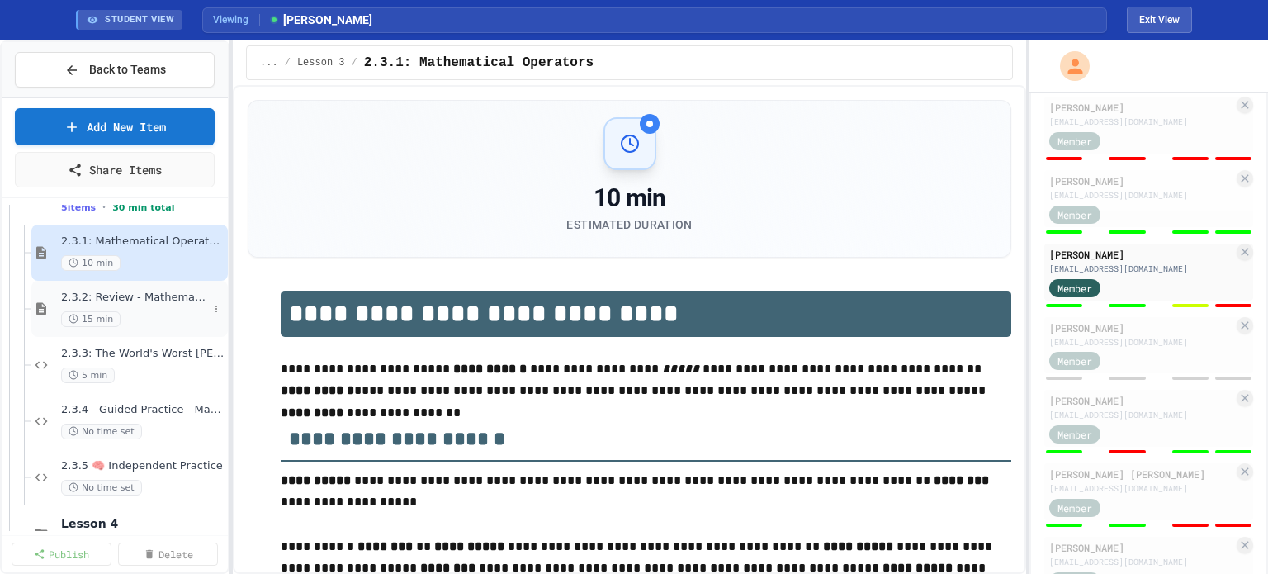
click at [130, 295] on span "2.3.2: Review - Mathematical Operators" at bounding box center [134, 298] width 147 height 14
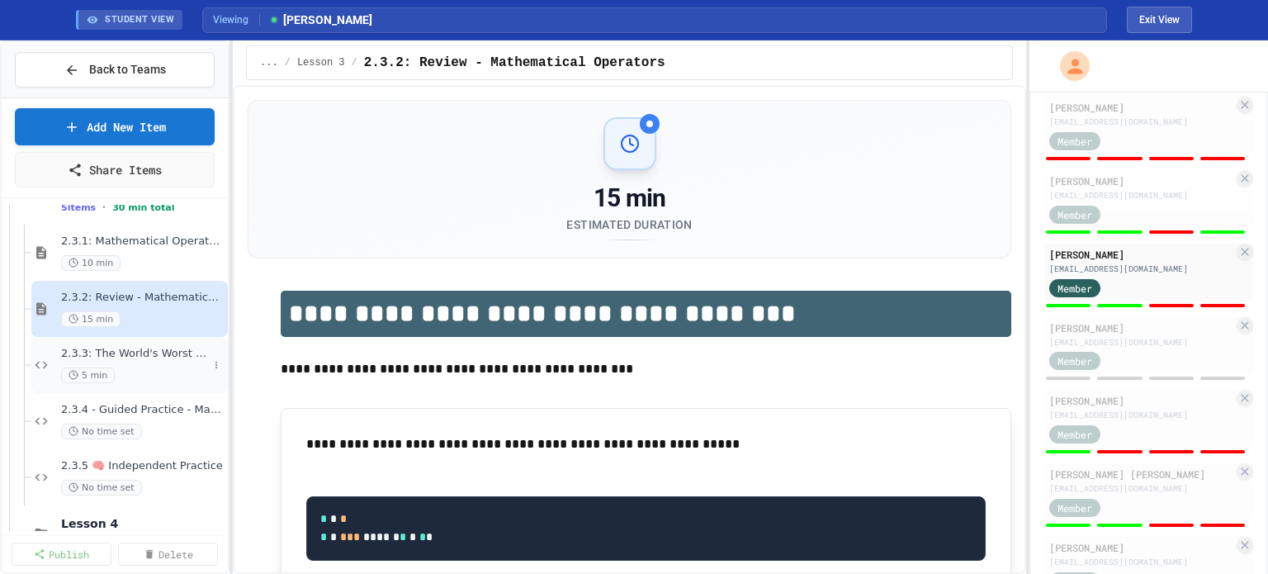
click at [162, 360] on div "2.3.3: The World's Worst [PERSON_NAME] Market 5 min" at bounding box center [134, 365] width 147 height 36
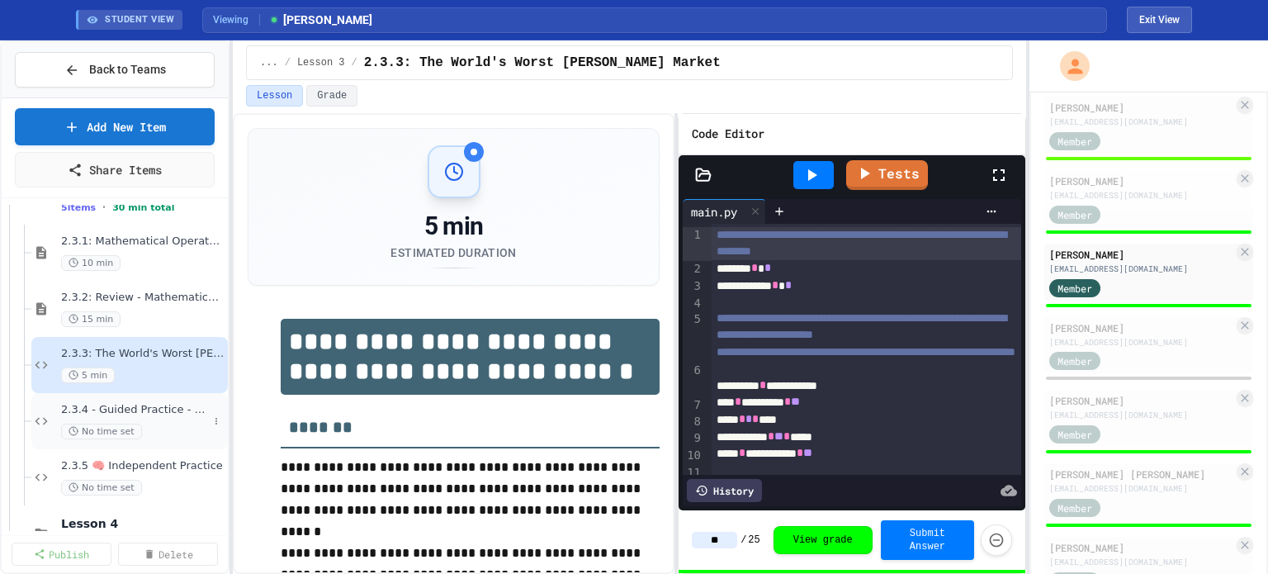
click at [142, 428] on div "No time set" at bounding box center [134, 431] width 147 height 16
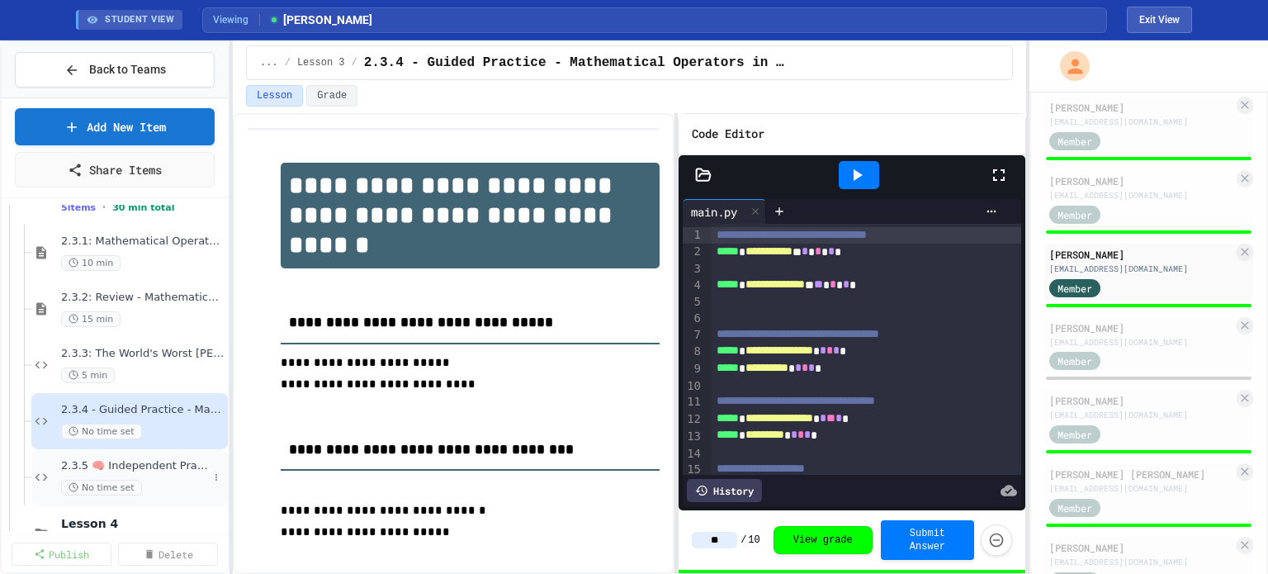
click at [119, 471] on div "2.3.5 🧠 Independent Practice No time set" at bounding box center [134, 477] width 147 height 36
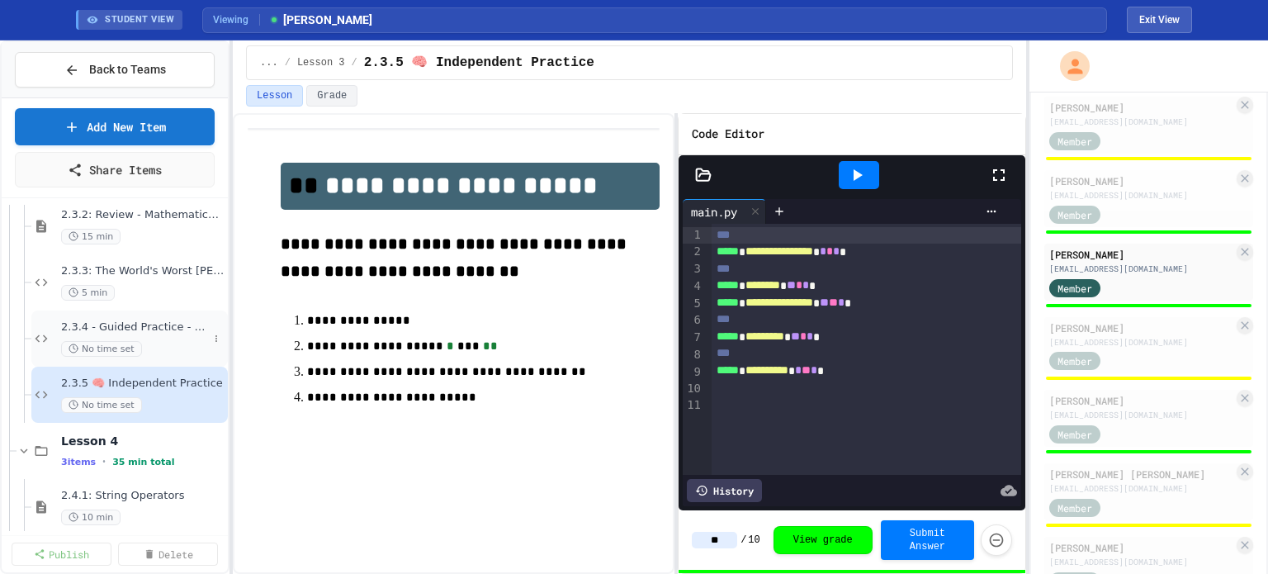
scroll to position [1028, 0]
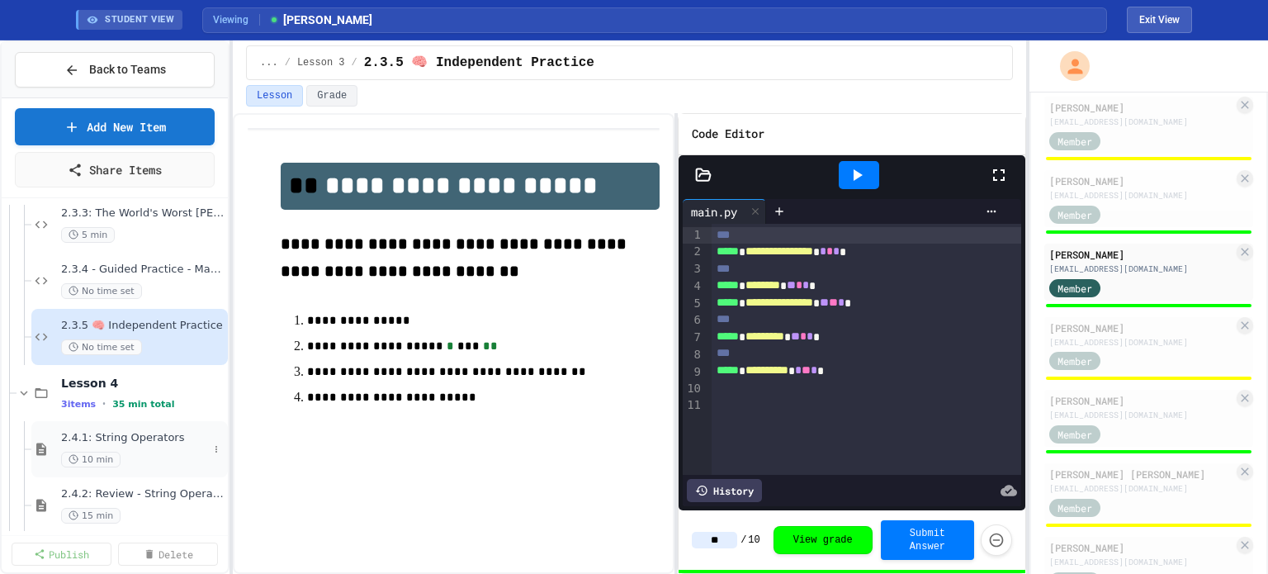
click at [129, 441] on span "2.4.1: String Operators" at bounding box center [134, 438] width 147 height 14
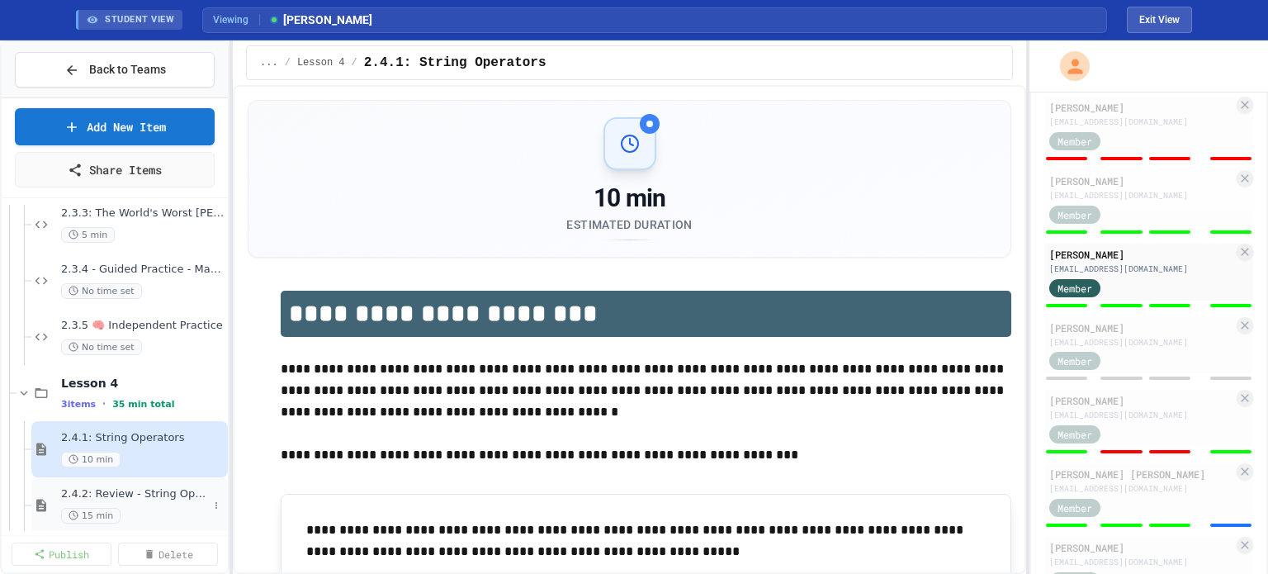
click at [98, 508] on span "15 min" at bounding box center [90, 516] width 59 height 16
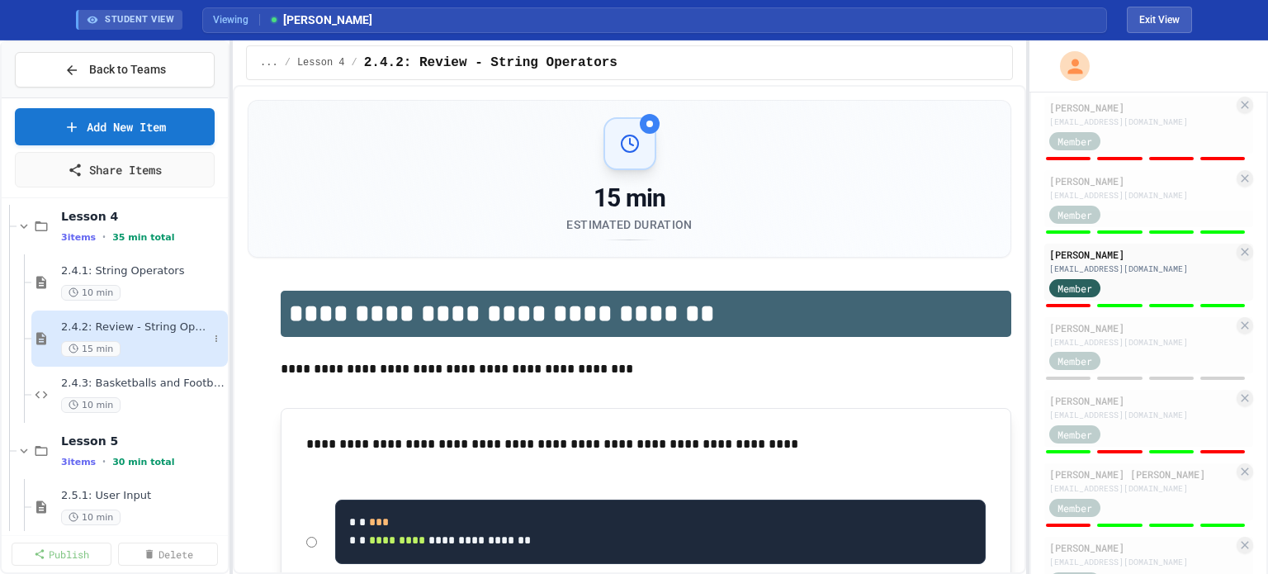
scroll to position [1195, 0]
click at [143, 392] on div "2.4.3: Basketballs and Footballs 10 min" at bounding box center [134, 394] width 147 height 36
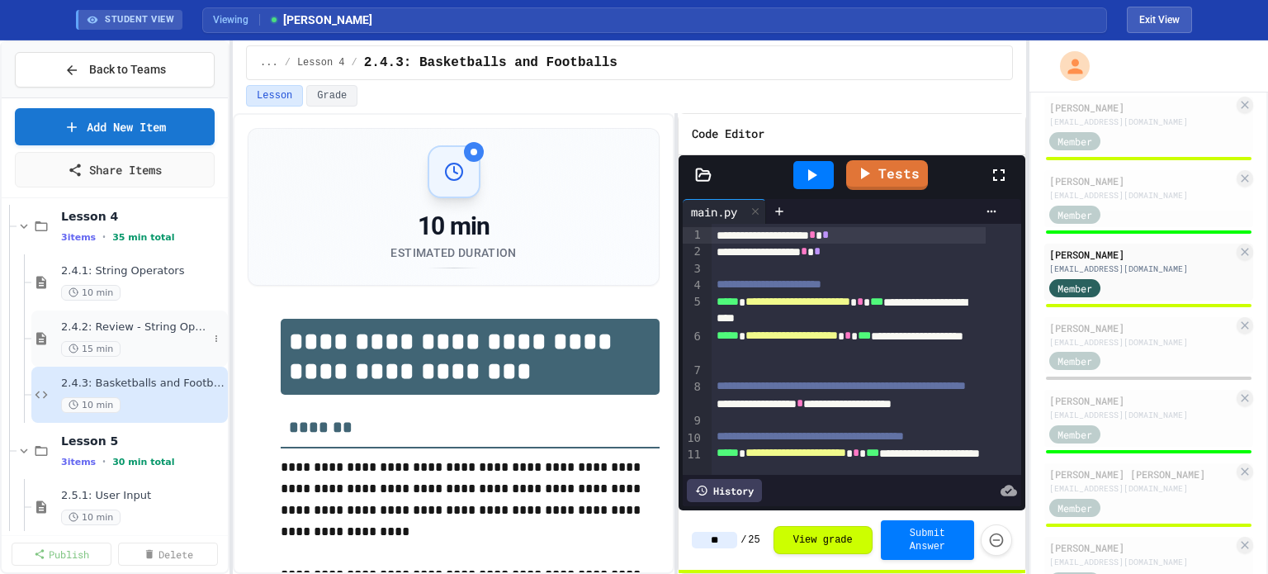
click at [113, 338] on div "2.4.2: Review - String Operators 15 min" at bounding box center [134, 338] width 147 height 36
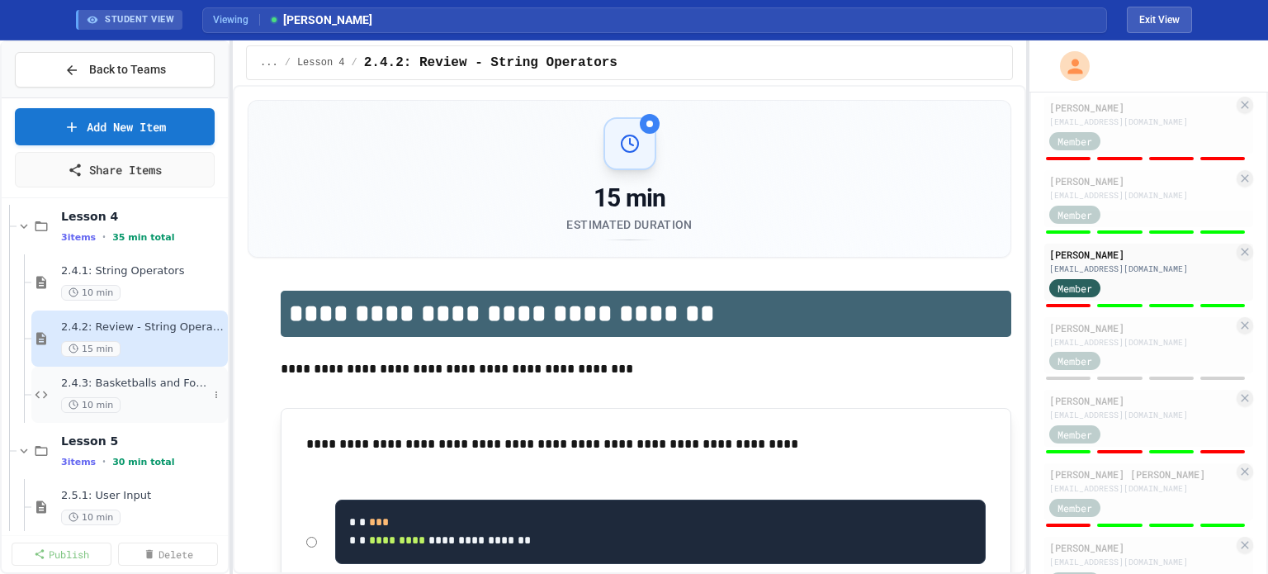
click at [149, 406] on div "10 min" at bounding box center [134, 405] width 147 height 16
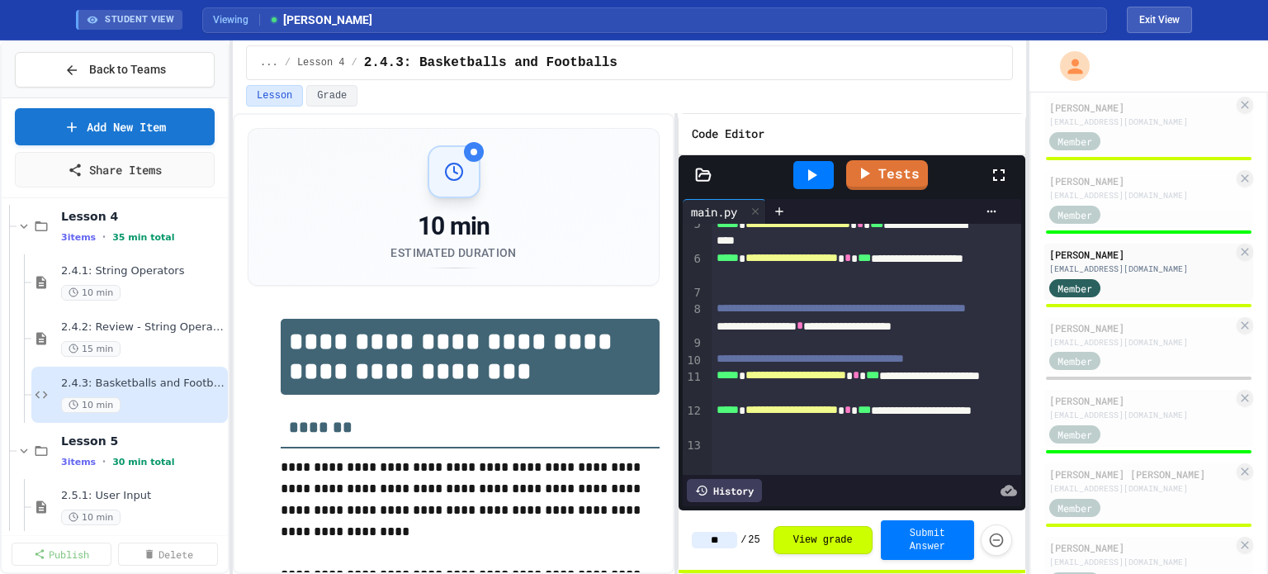
scroll to position [102, 0]
click at [713, 541] on input "**" at bounding box center [714, 540] width 45 height 17
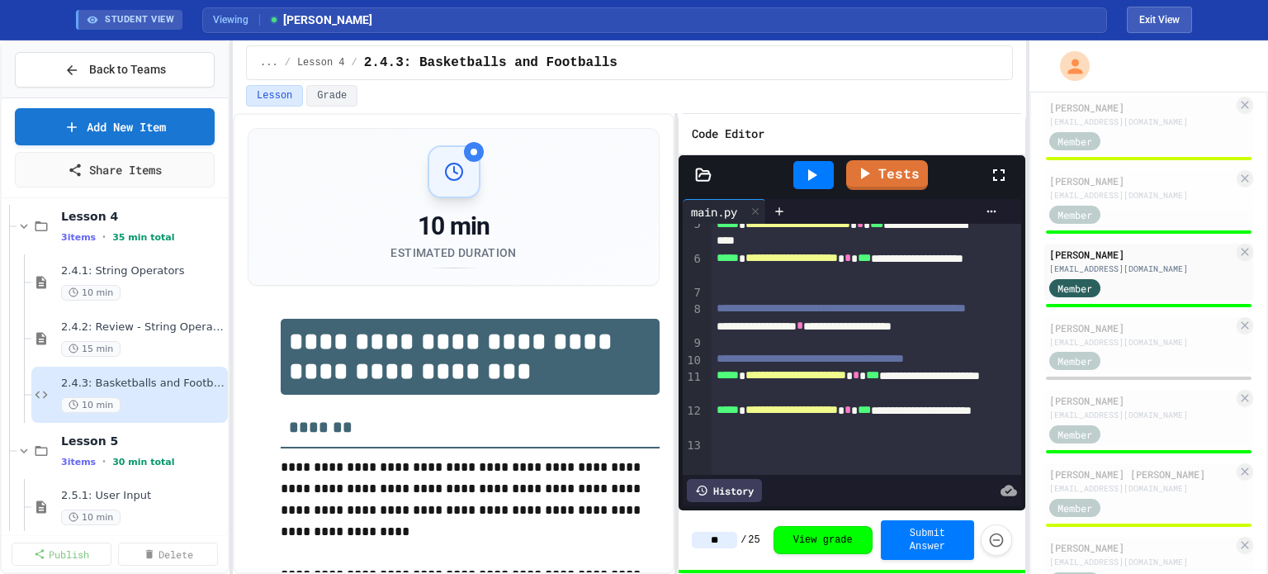
type input "**"
click at [786, 493] on div "History" at bounding box center [852, 490] width 338 height 31
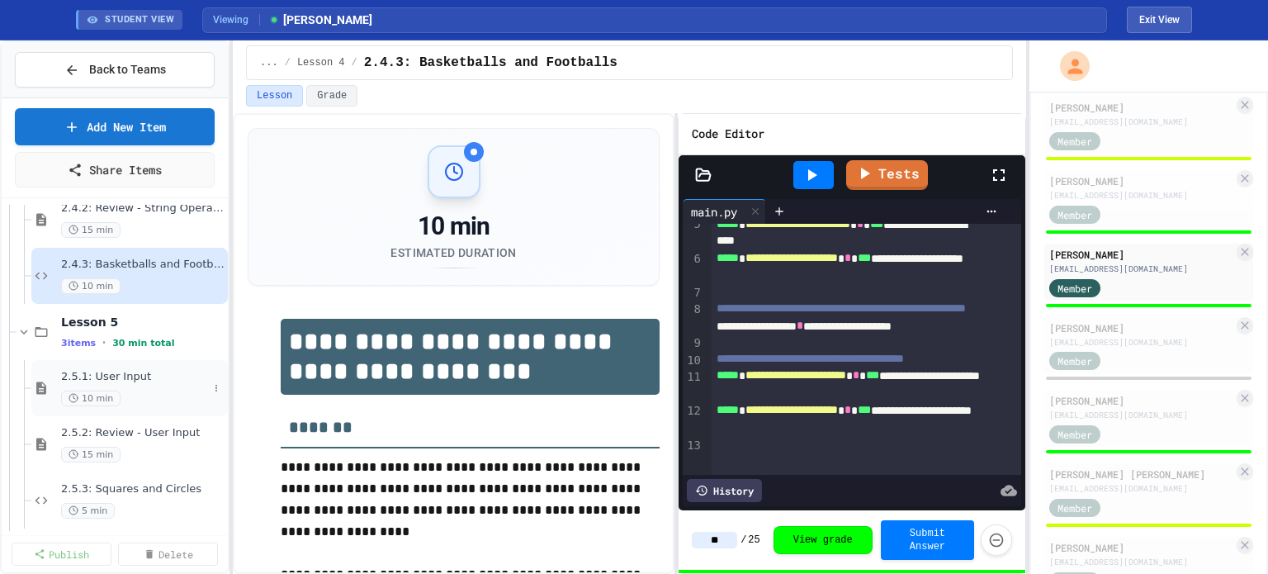
scroll to position [1391, 0]
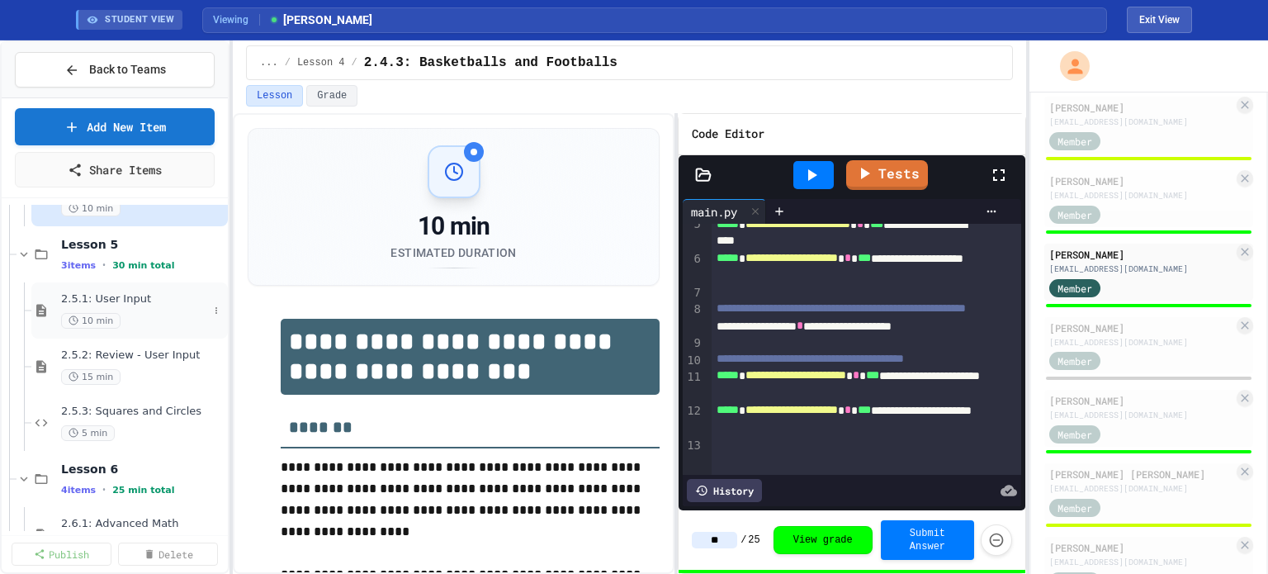
click at [142, 316] on div "10 min" at bounding box center [134, 321] width 147 height 16
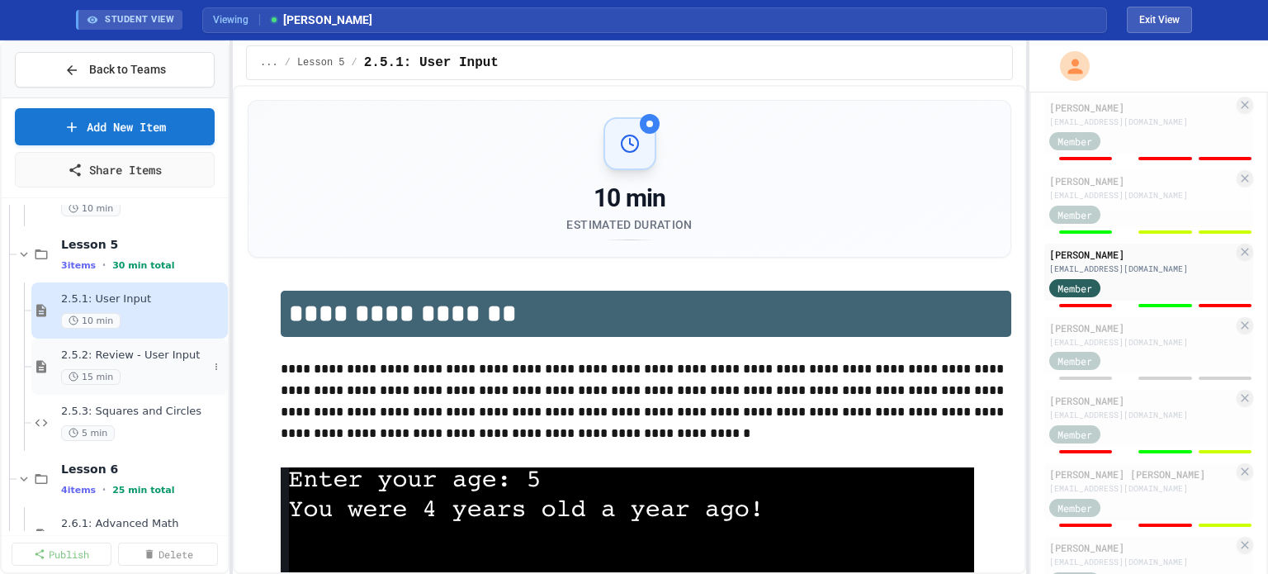
click at [154, 369] on div "15 min" at bounding box center [134, 377] width 147 height 16
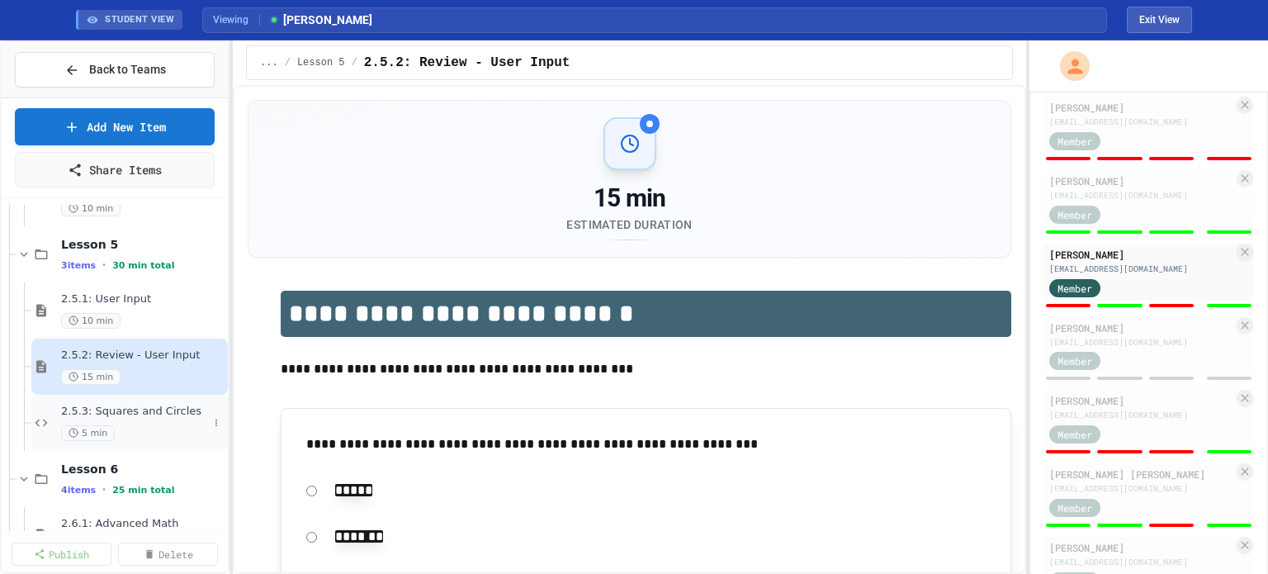
click at [121, 422] on div "2.5.3: Squares and Circles 5 min" at bounding box center [134, 422] width 147 height 36
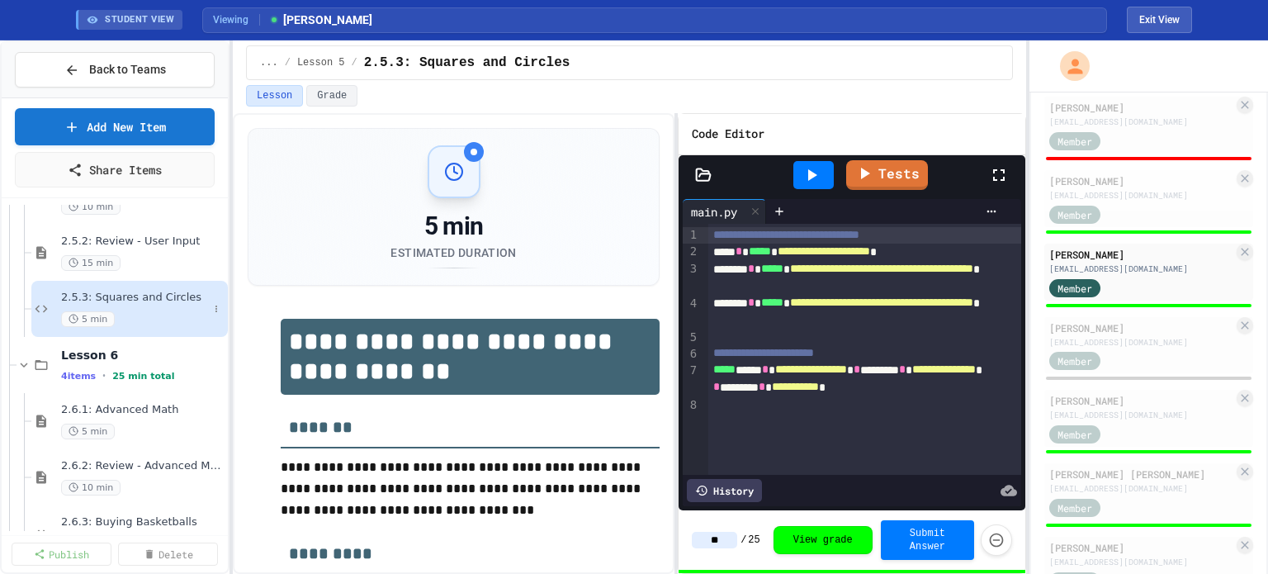
scroll to position [1507, 0]
click at [129, 409] on span "2.6.1: Advanced Math" at bounding box center [134, 408] width 147 height 14
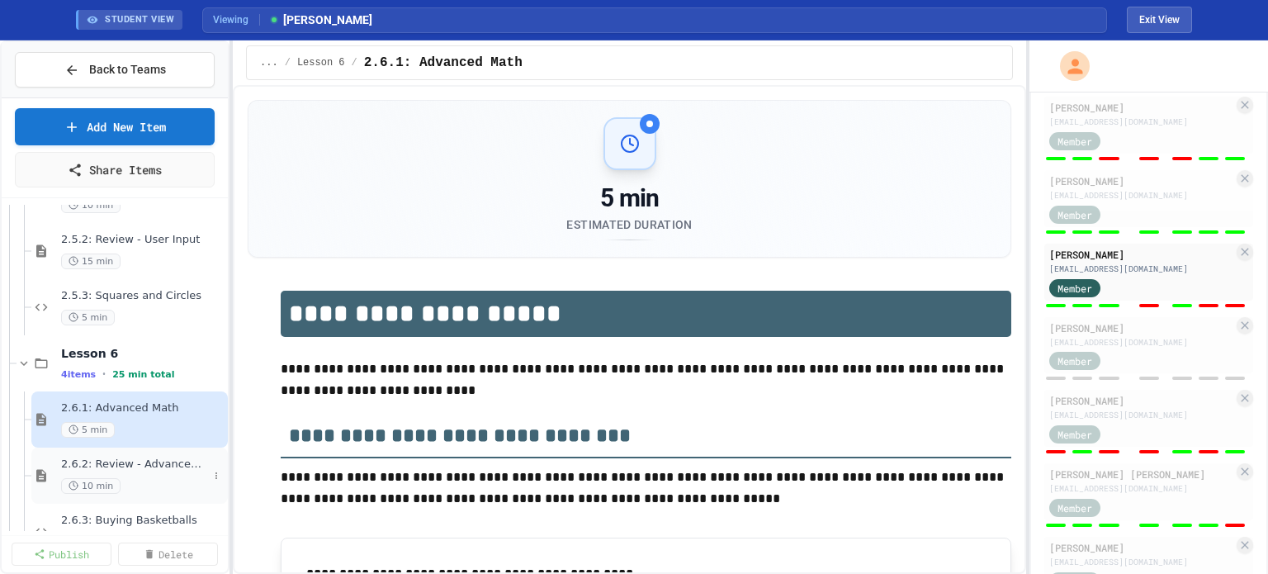
click at [156, 468] on span "2.6.2: Review - Advanced Math" at bounding box center [134, 464] width 147 height 14
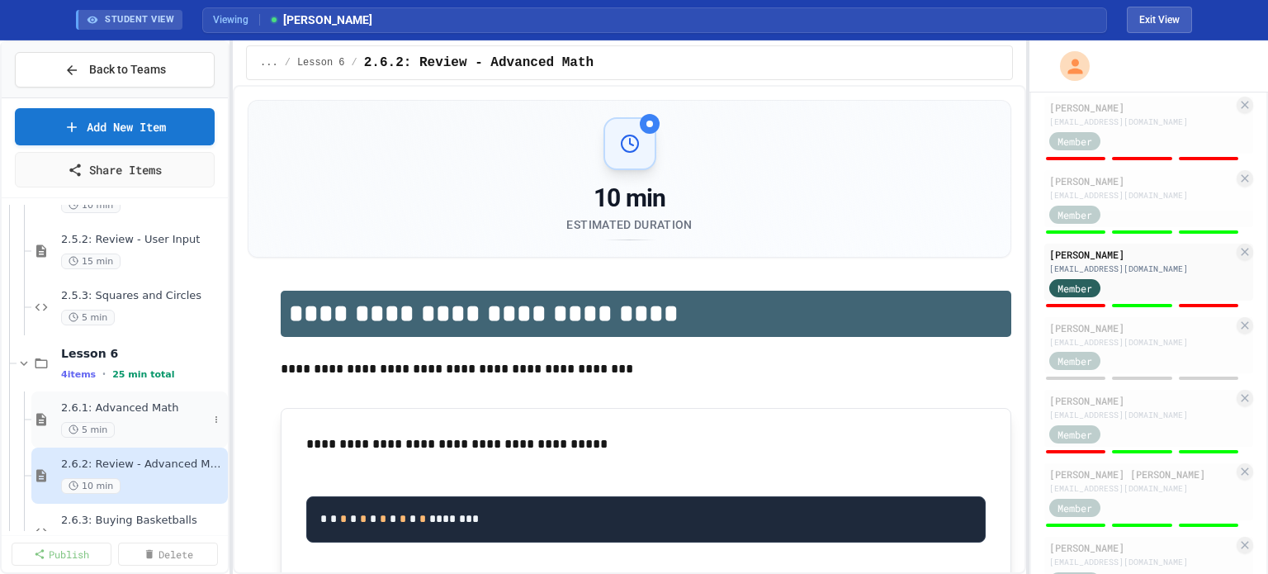
click at [144, 404] on span "2.6.1: Advanced Math" at bounding box center [134, 408] width 147 height 14
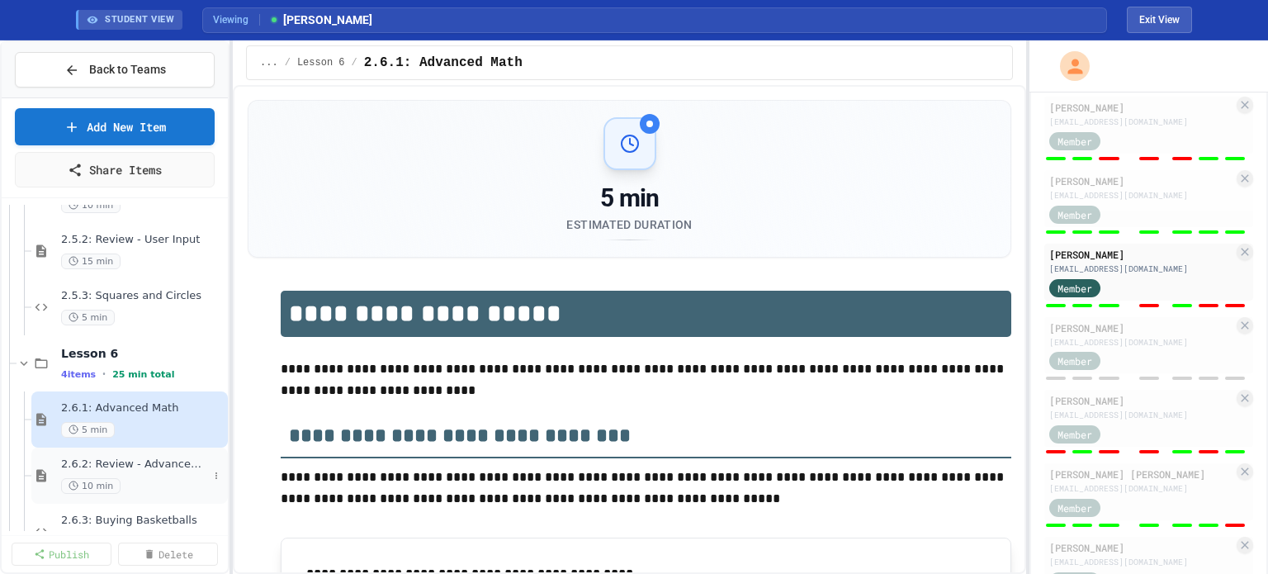
click at [140, 463] on span "2.6.2: Review - Advanced Math" at bounding box center [134, 464] width 147 height 14
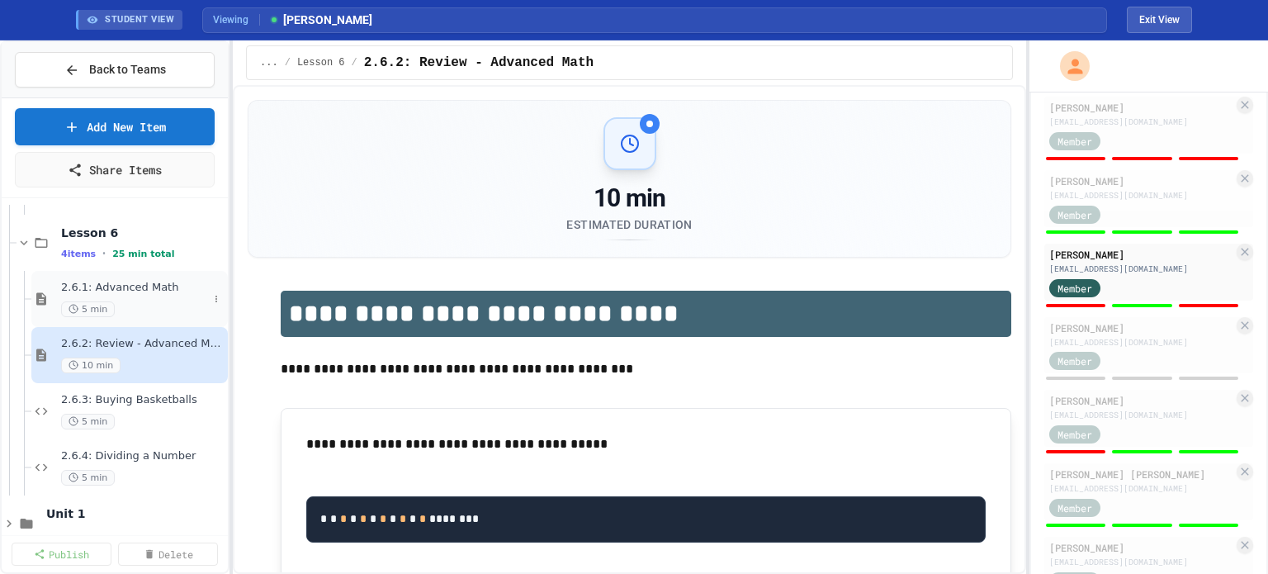
scroll to position [1631, 0]
click at [149, 413] on div "5 min" at bounding box center [142, 418] width 163 height 16
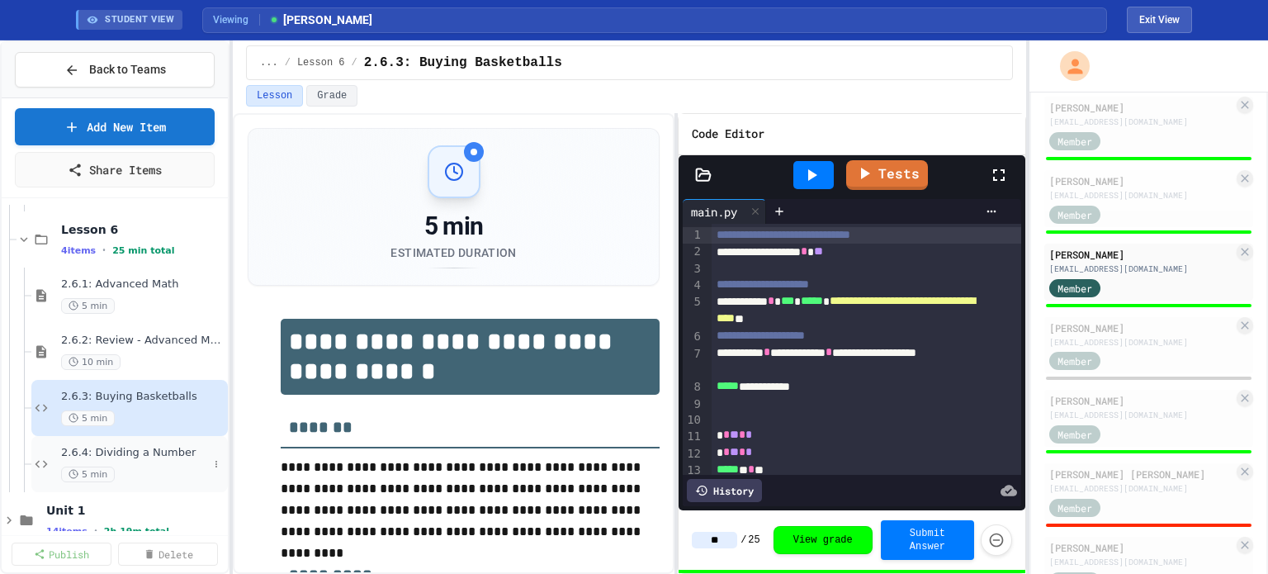
click at [149, 461] on div "2.6.4: Dividing a Number 5 min" at bounding box center [134, 464] width 147 height 36
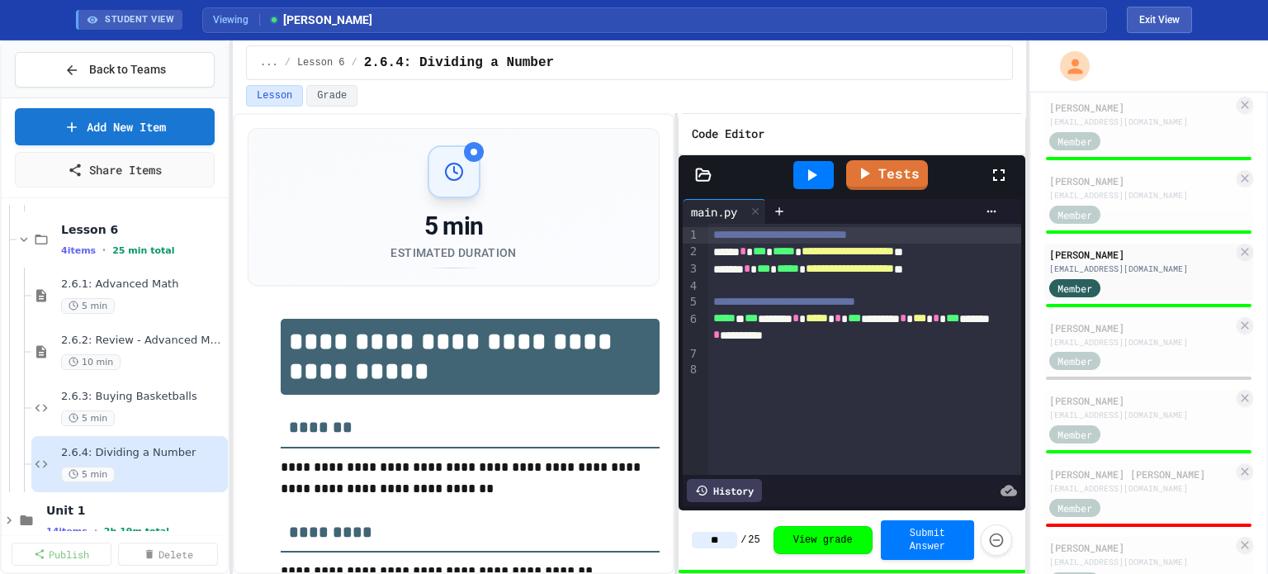
scroll to position [1657, 0]
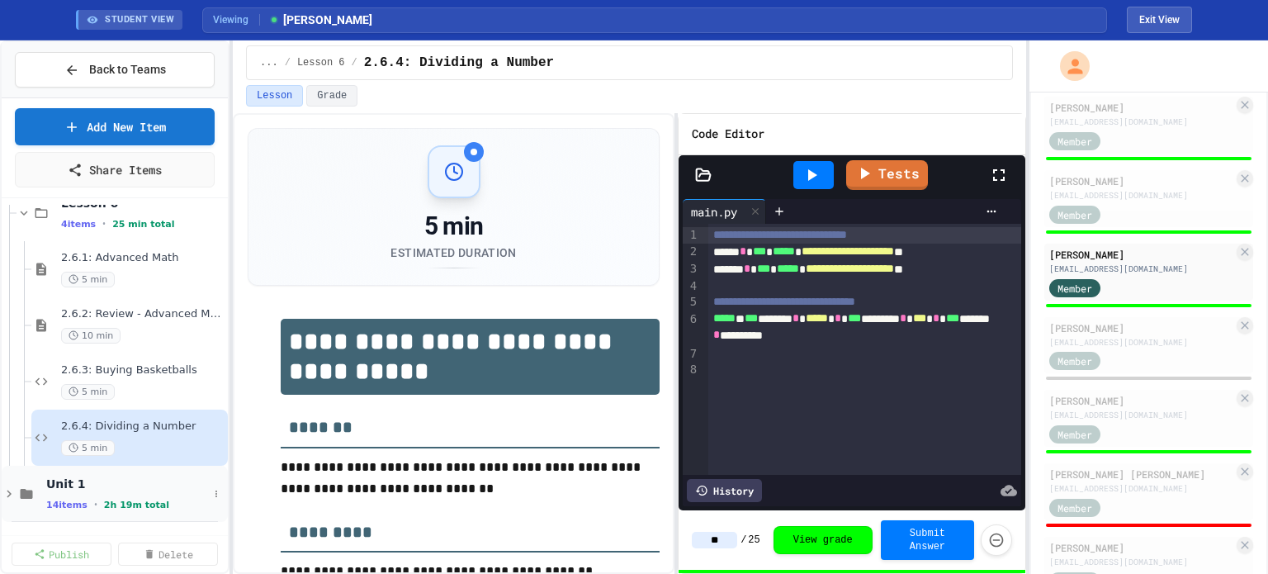
click at [9, 486] on icon at bounding box center [9, 493] width 15 height 15
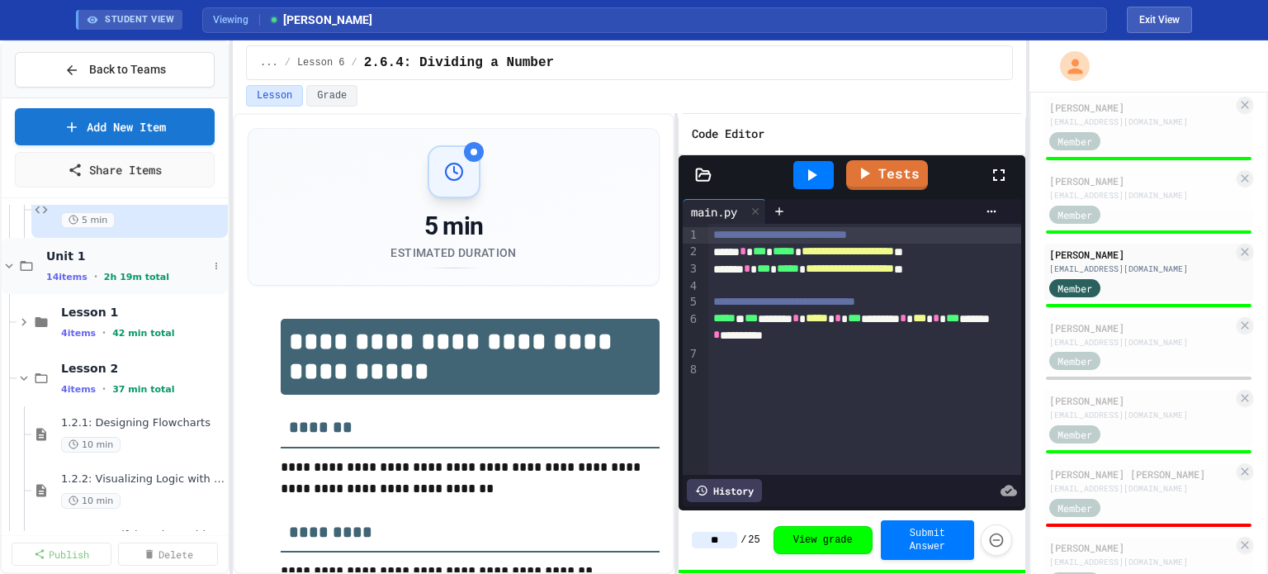
scroll to position [1888, 0]
click at [28, 319] on icon at bounding box center [24, 318] width 15 height 15
